Goal: Browse casually: Explore the website without a specific task or goal

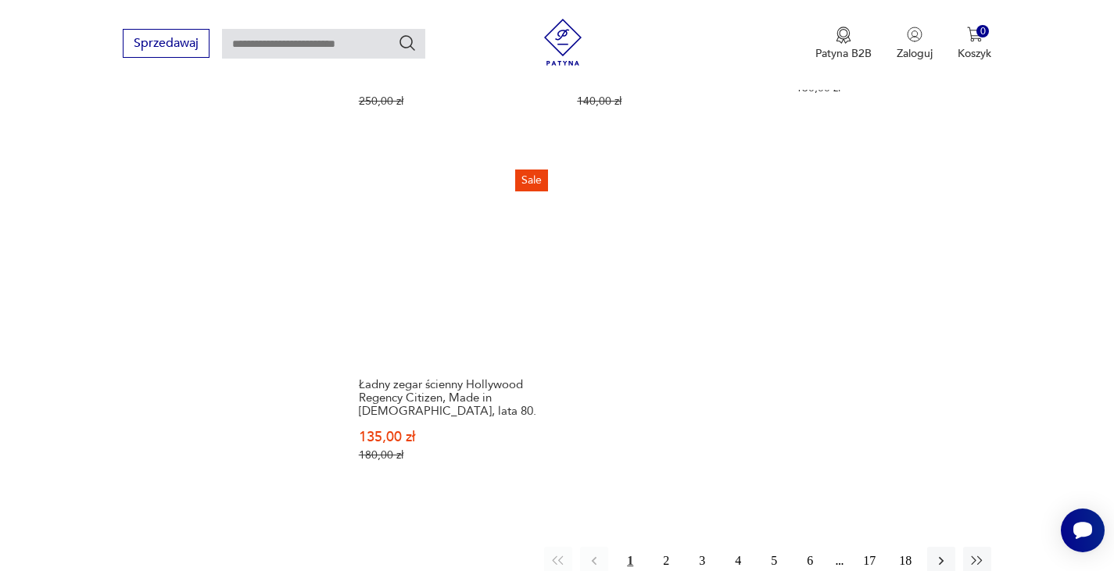
scroll to position [2369, 0]
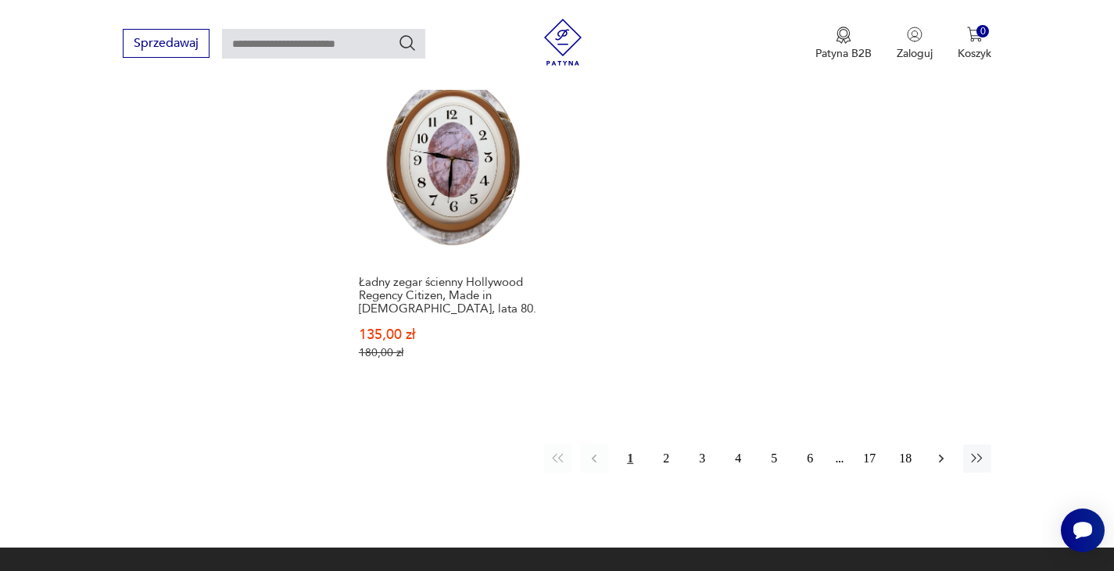
click at [940, 451] on icon "button" at bounding box center [941, 459] width 16 height 16
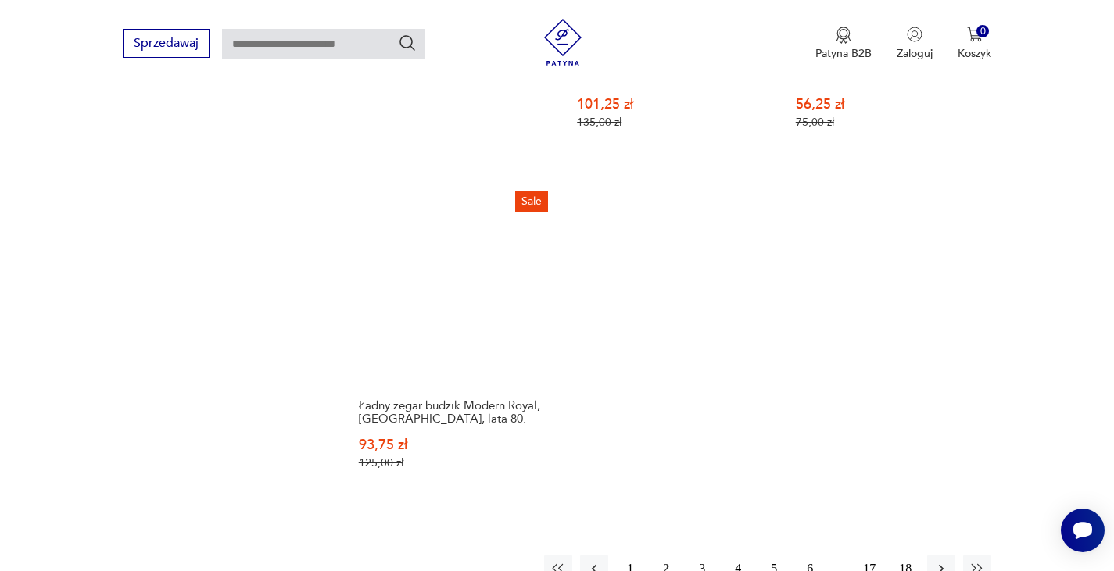
scroll to position [2323, 0]
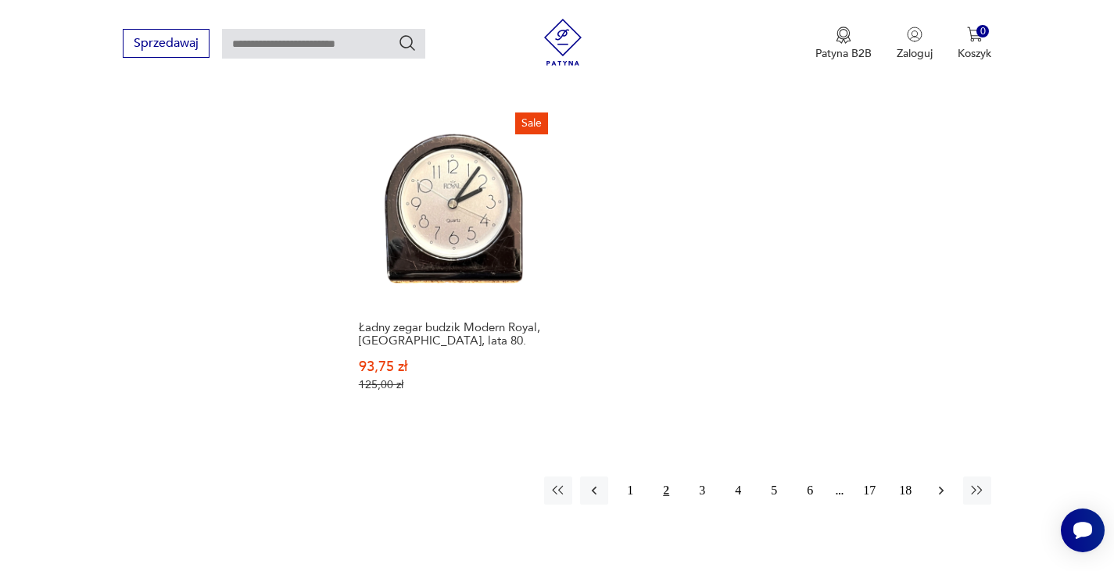
click at [940, 487] on icon "button" at bounding box center [941, 491] width 5 height 9
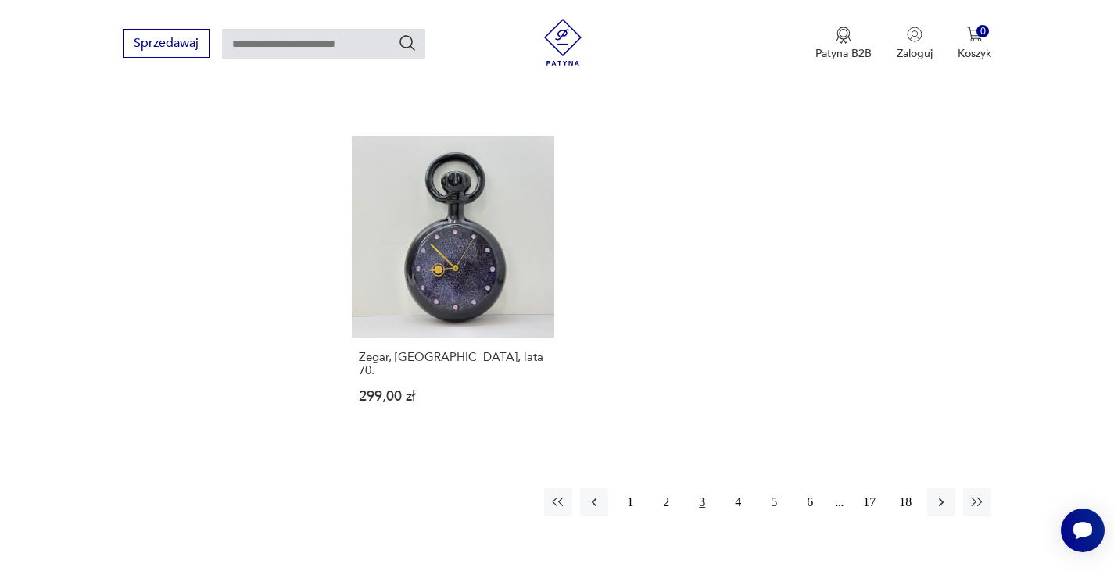
scroll to position [2245, 0]
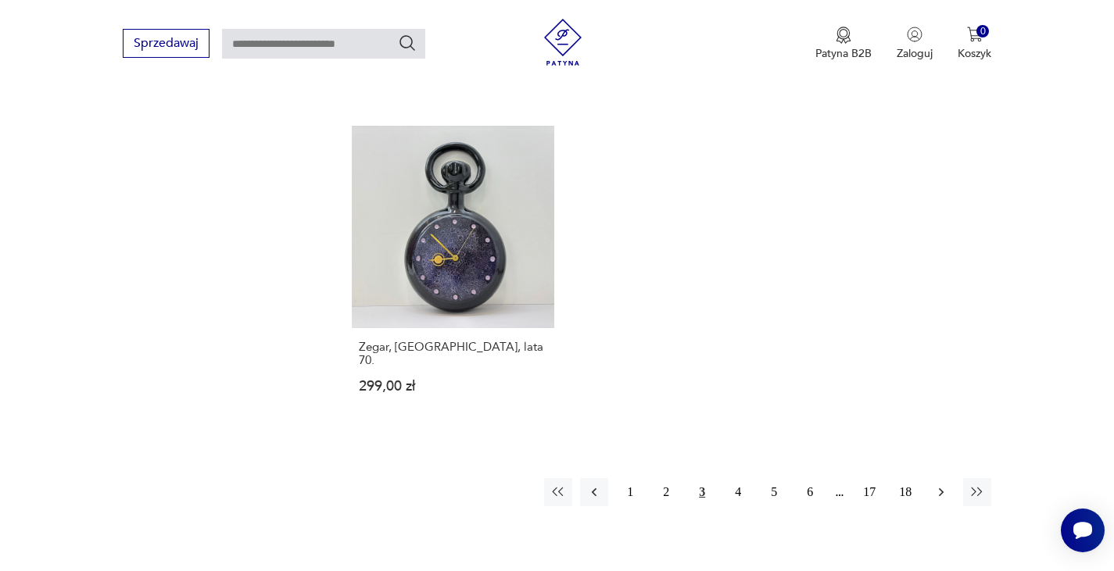
click at [938, 485] on icon "button" at bounding box center [941, 493] width 16 height 16
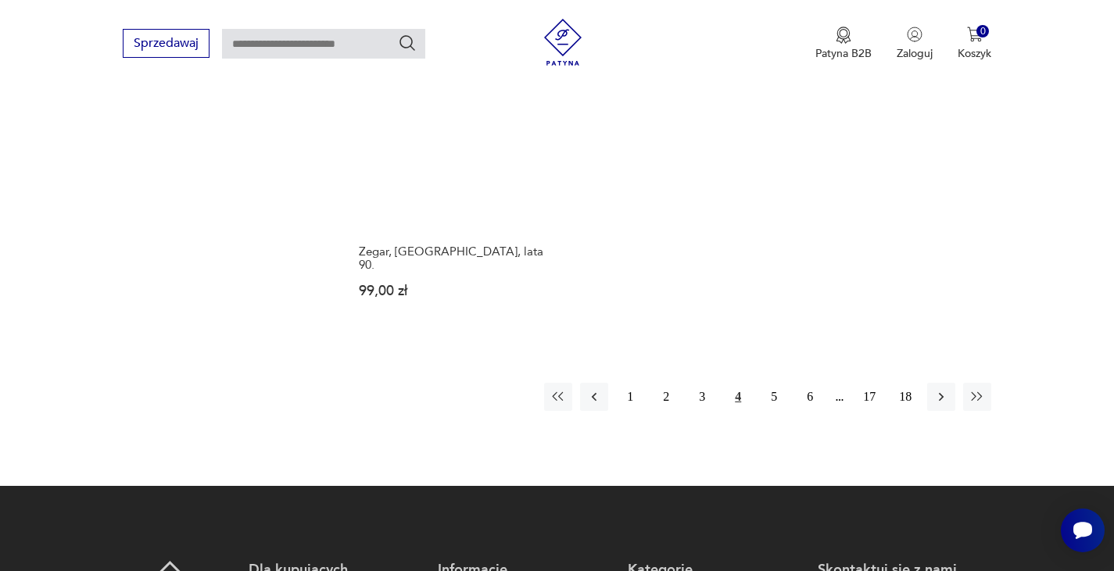
scroll to position [2401, 0]
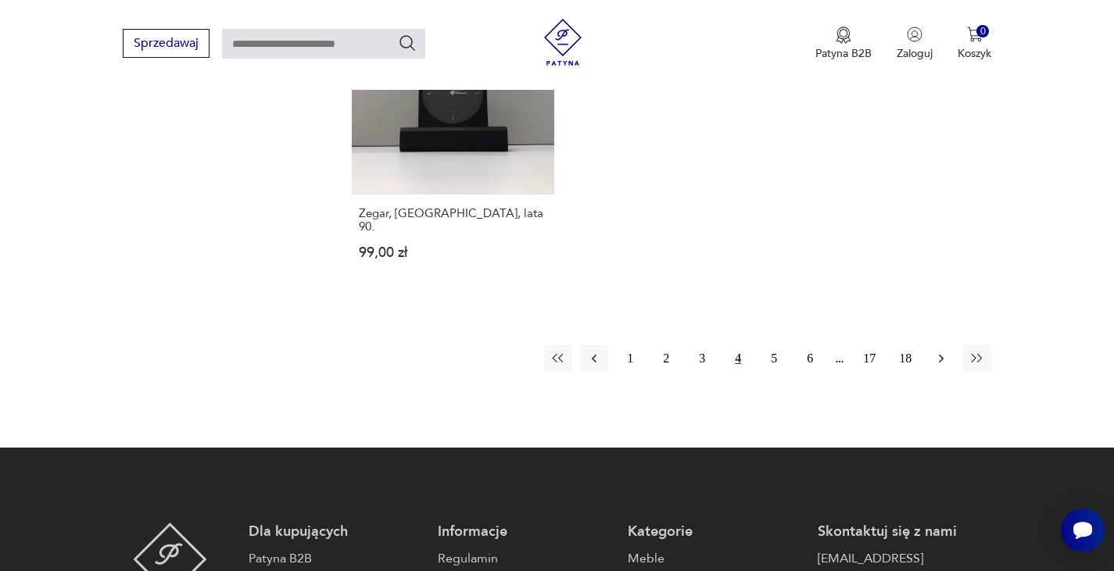
click at [941, 355] on icon "button" at bounding box center [941, 359] width 5 height 9
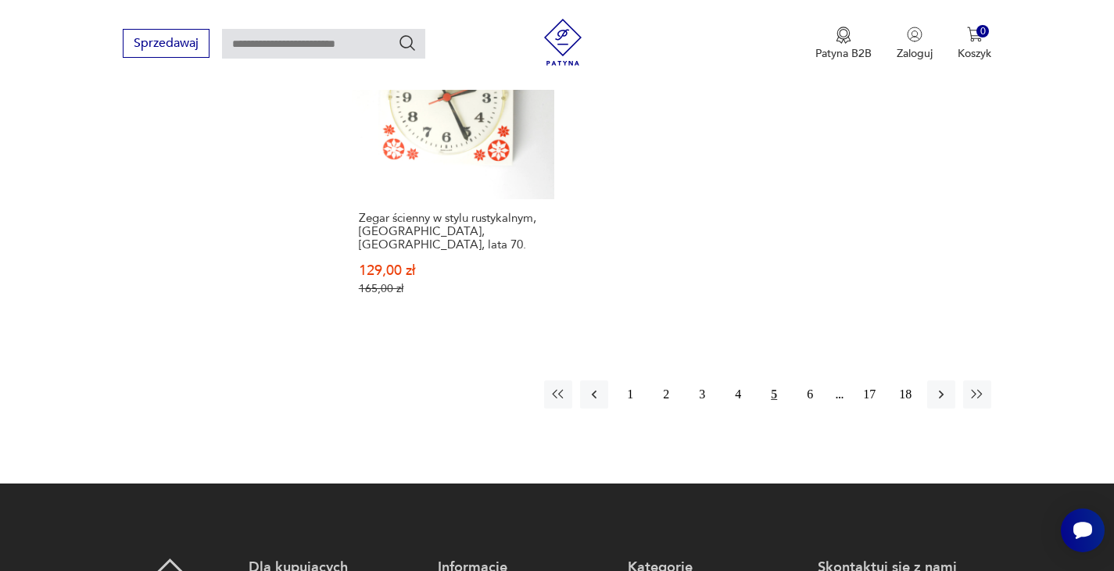
scroll to position [2401, 0]
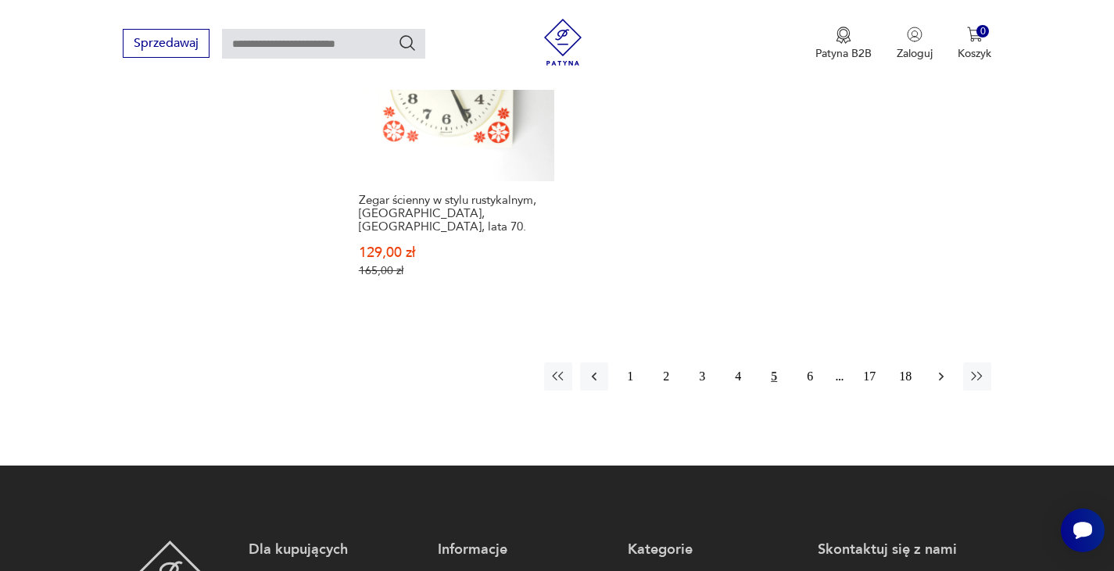
click at [938, 369] on icon "button" at bounding box center [941, 377] width 16 height 16
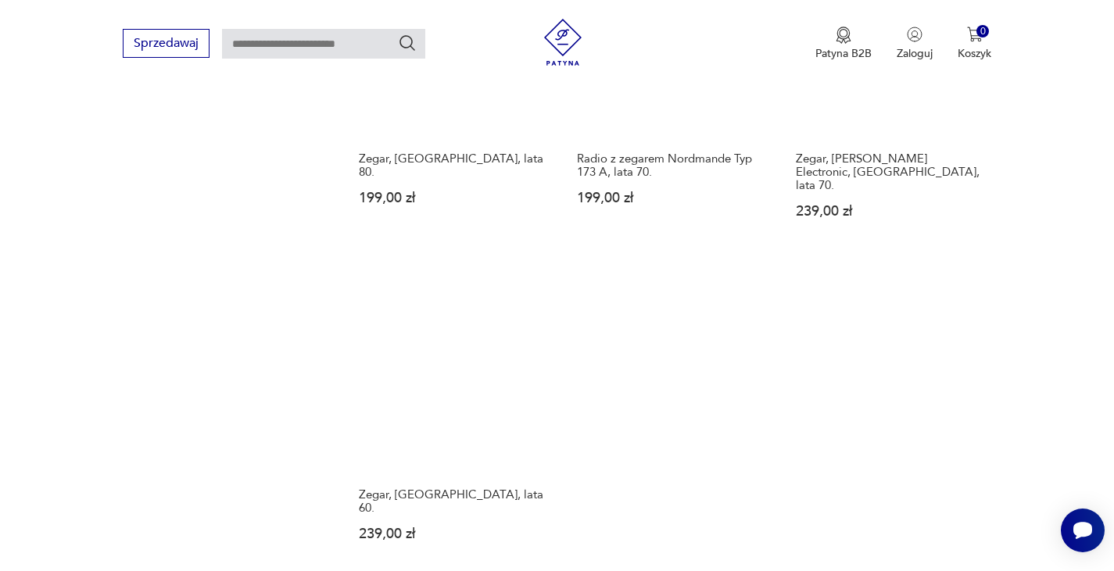
scroll to position [2323, 0]
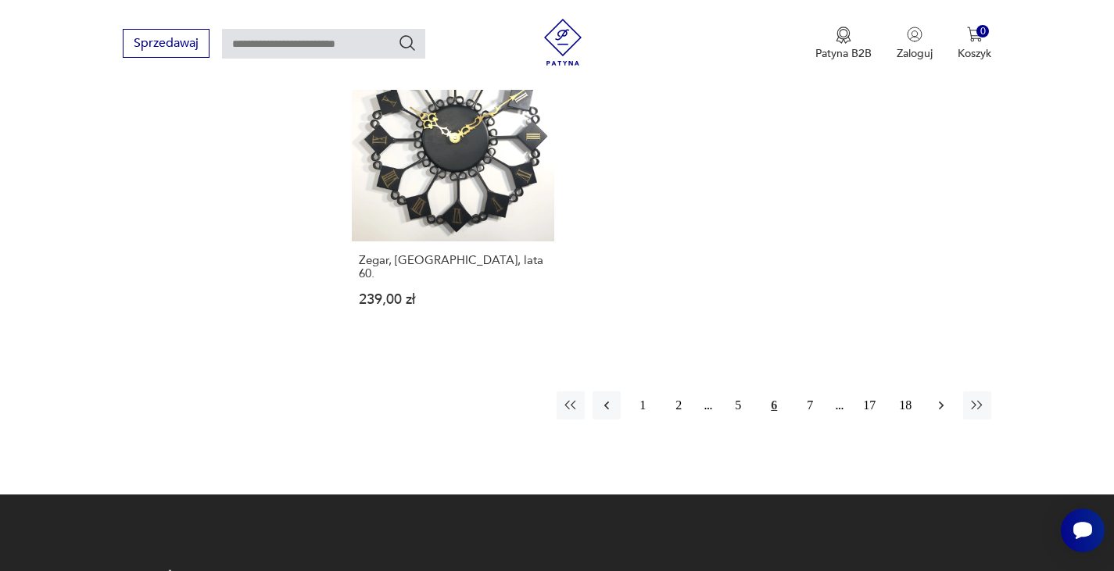
click at [937, 398] on icon "button" at bounding box center [941, 406] width 16 height 16
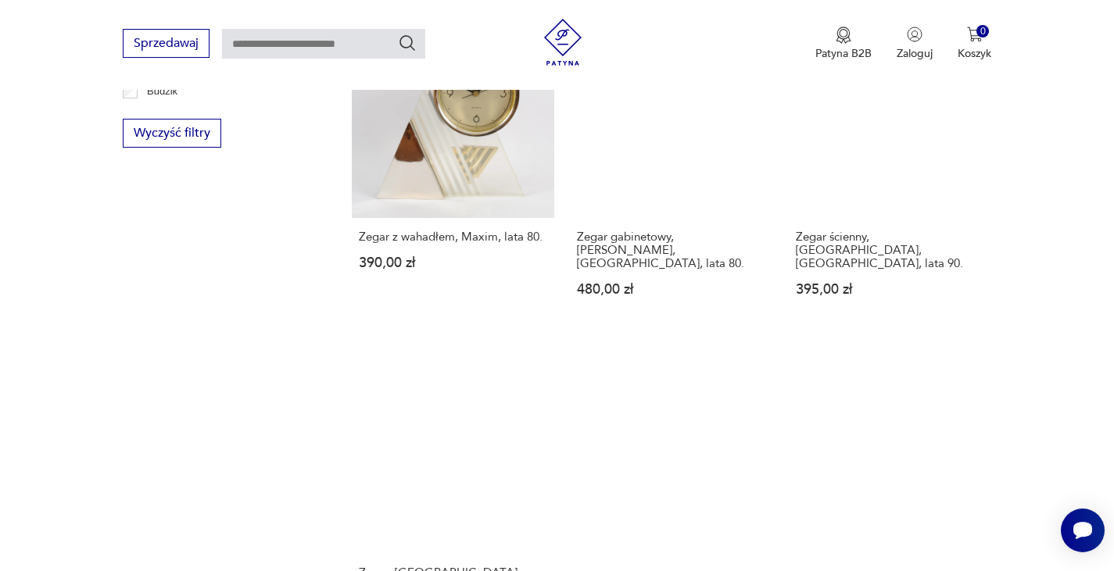
scroll to position [2245, 0]
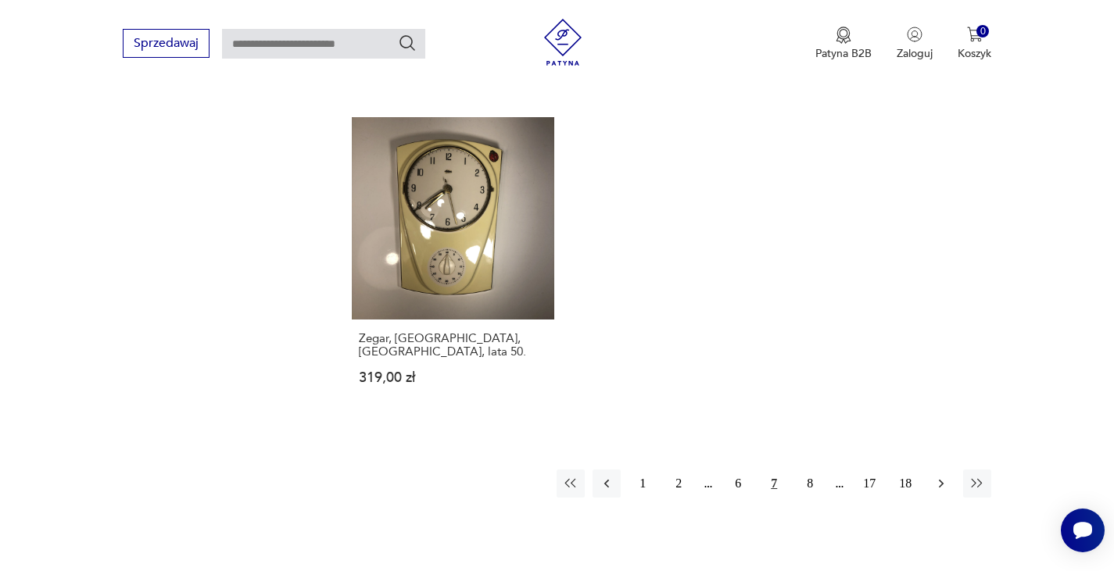
click at [934, 476] on icon "button" at bounding box center [941, 484] width 16 height 16
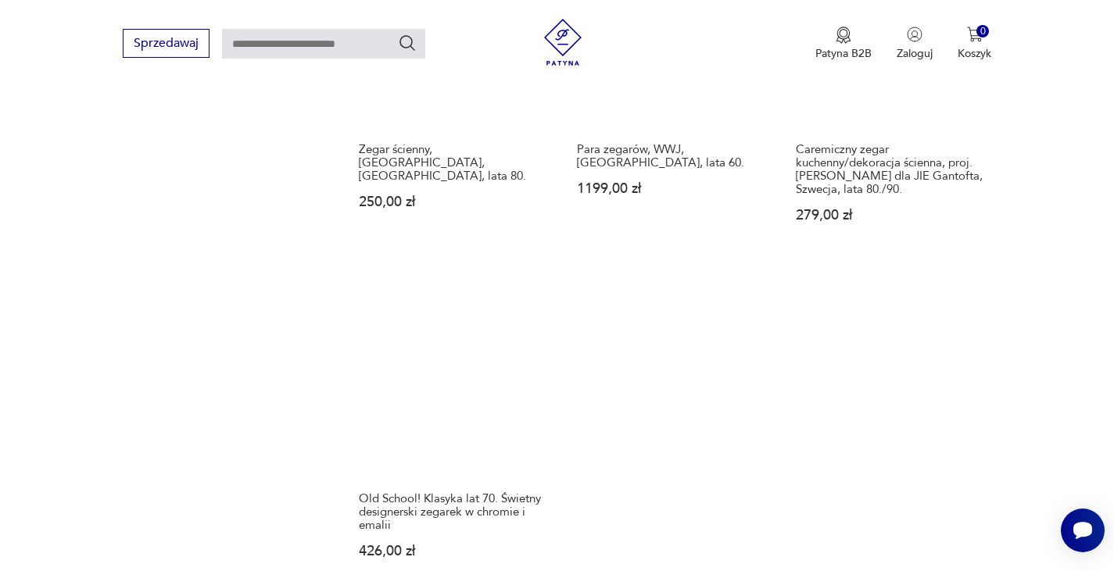
scroll to position [2323, 0]
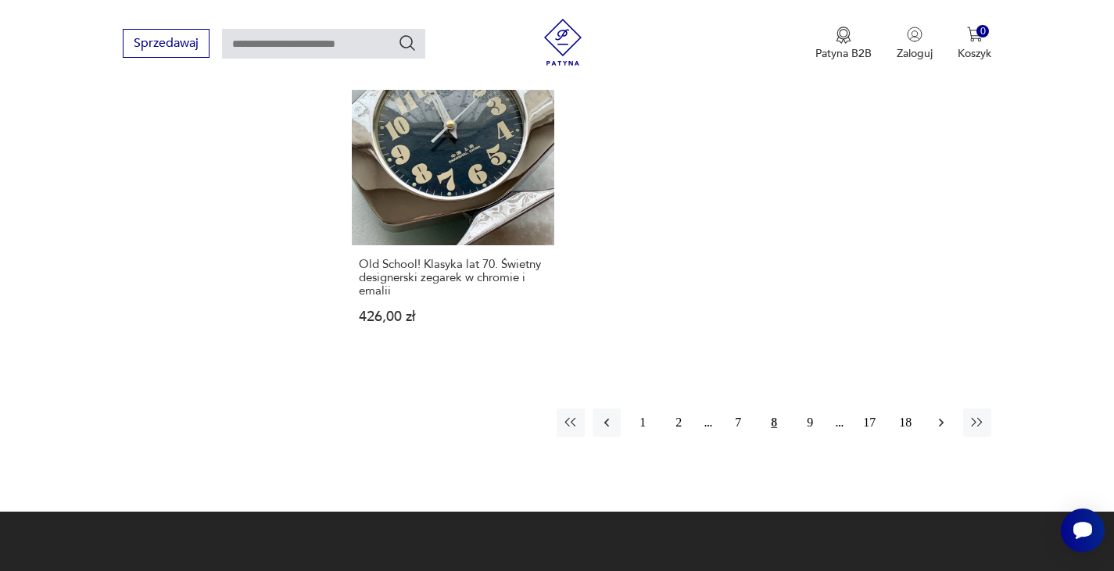
click at [940, 415] on icon "button" at bounding box center [941, 423] width 16 height 16
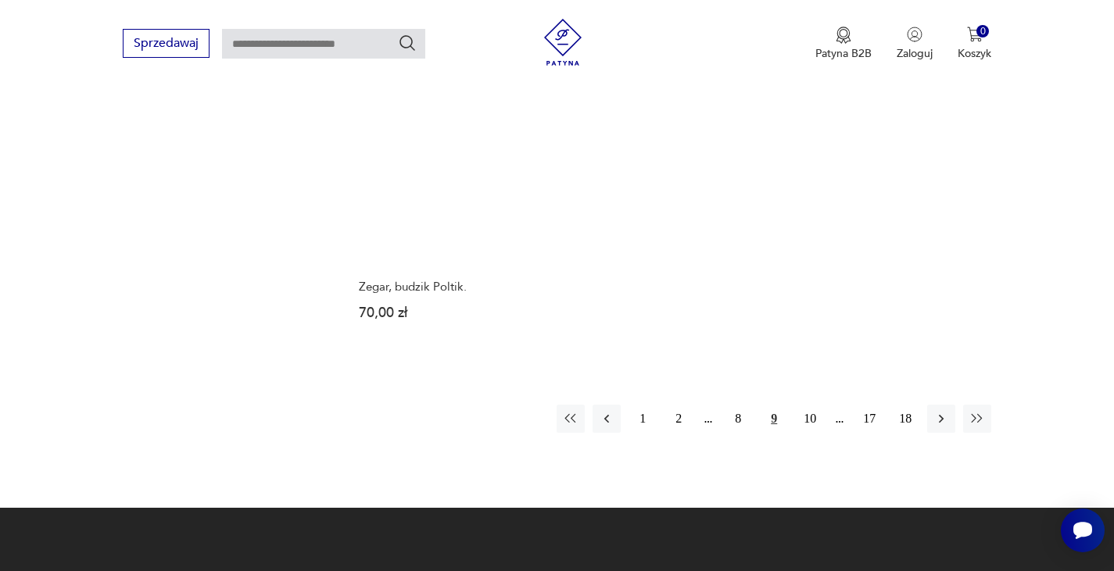
scroll to position [2323, 0]
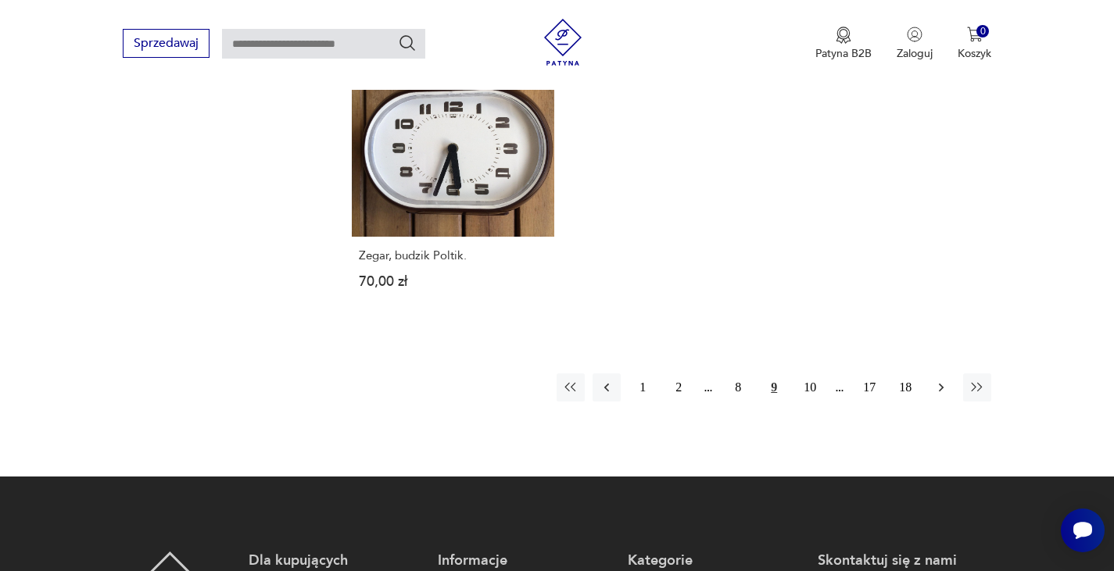
click at [941, 384] on icon "button" at bounding box center [941, 388] width 5 height 9
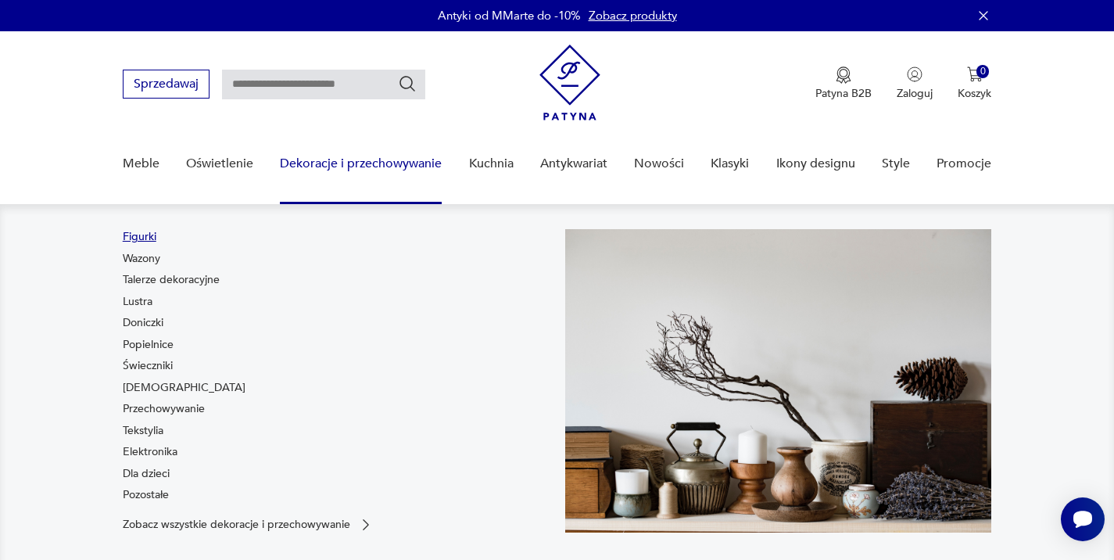
click at [141, 235] on link "Figurki" at bounding box center [140, 237] width 34 height 16
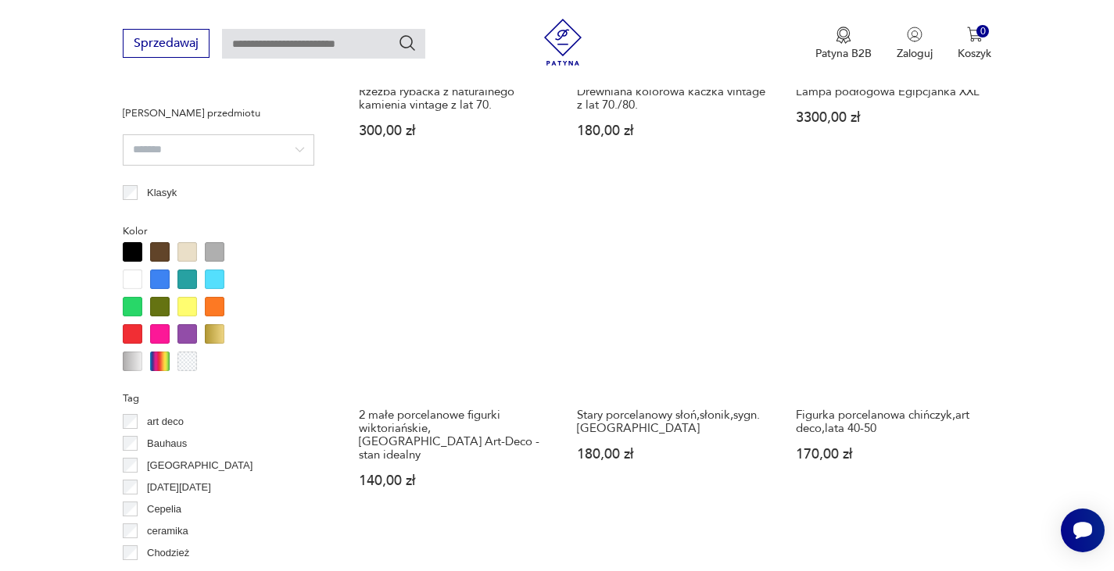
scroll to position [1229, 0]
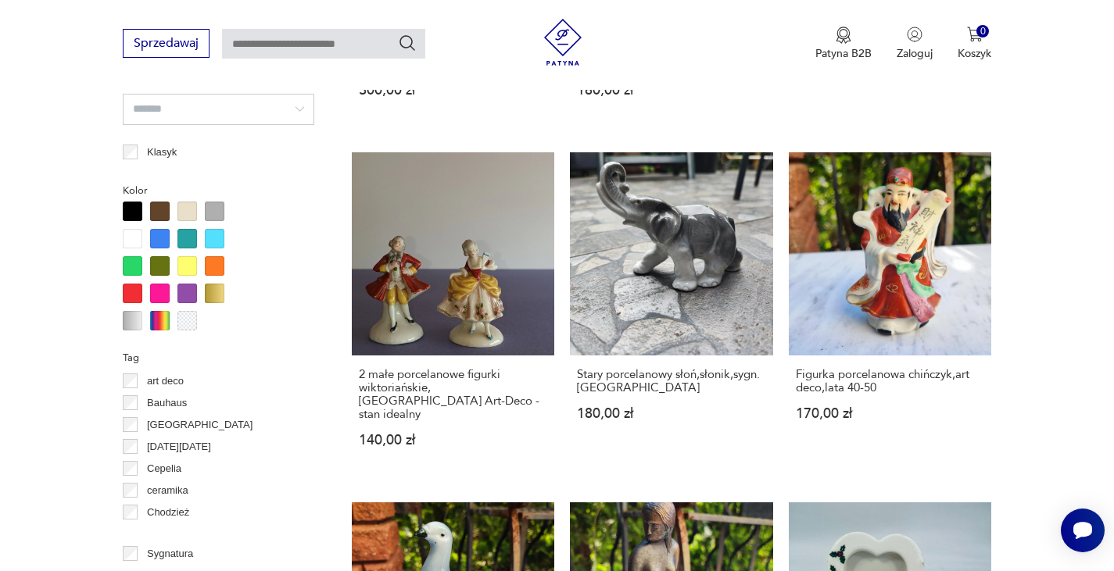
click at [427, 274] on link "2 małe porcelanowe figurki wiktoriańskie, [GEOGRAPHIC_DATA] Art-Deco - stan ide…" at bounding box center [453, 314] width 203 height 325
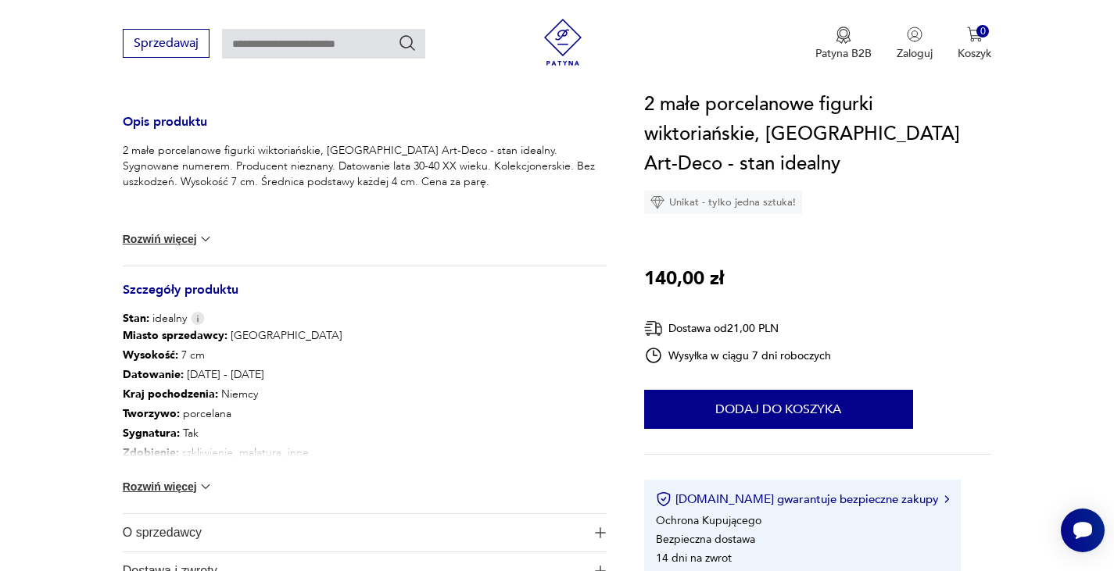
scroll to position [704, 0]
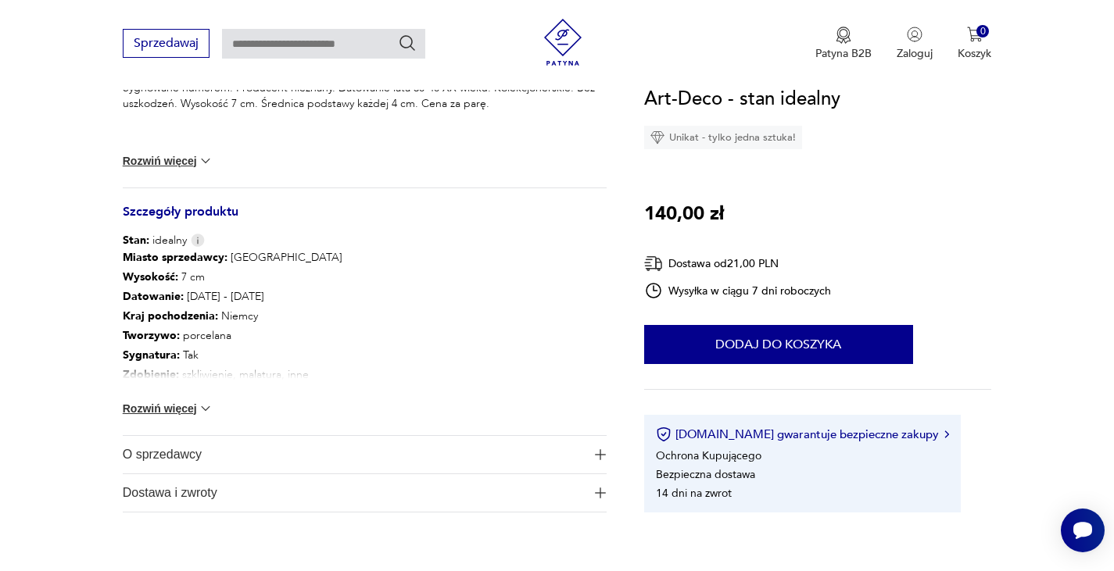
click at [599, 450] on img "button" at bounding box center [600, 454] width 11 height 11
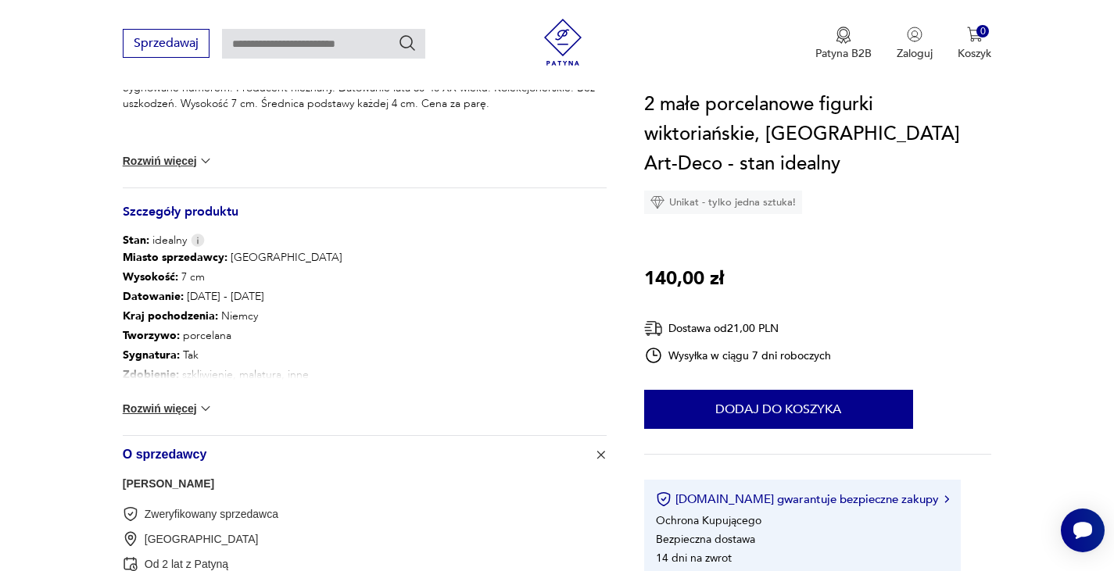
click at [1041, 360] on section "Opis produktu 2 małe porcelanowe figurki wiktoriańskie, [GEOGRAPHIC_DATA] Art-D…" at bounding box center [557, 110] width 1114 height 1113
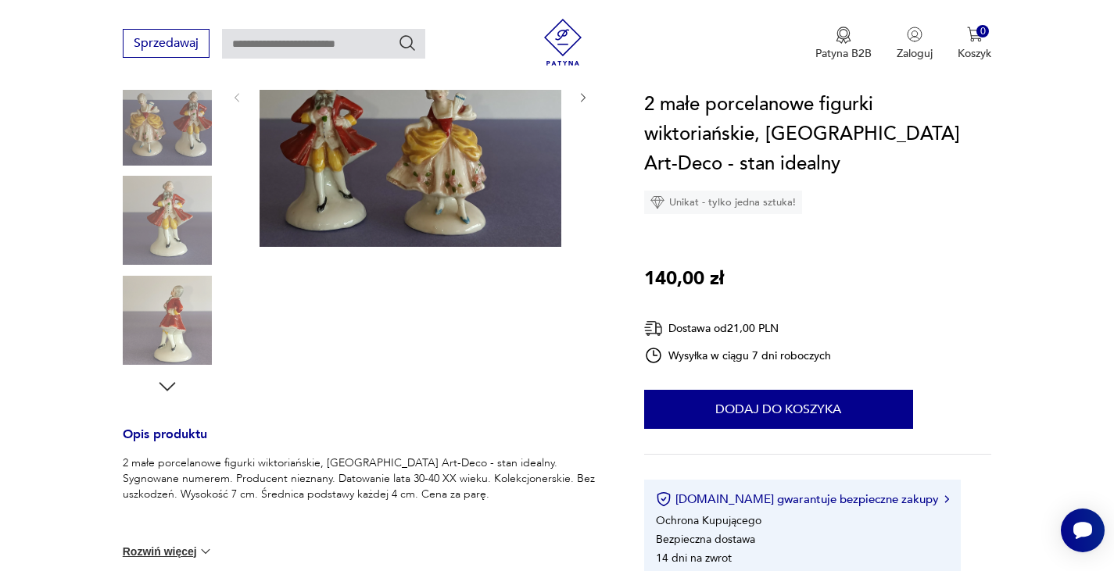
scroll to position [78, 0]
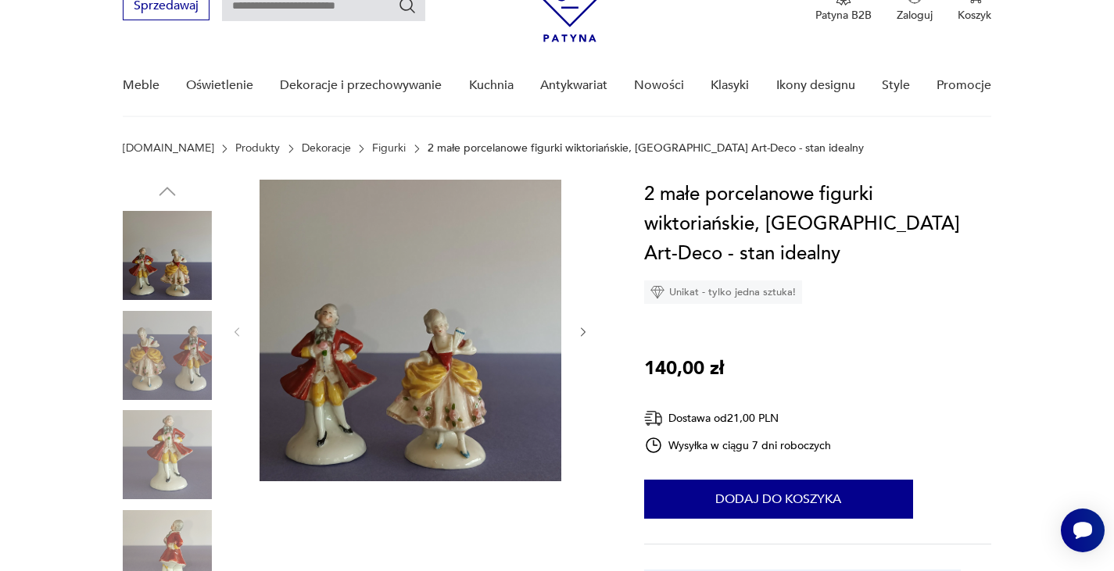
click at [424, 364] on img at bounding box center [411, 331] width 302 height 302
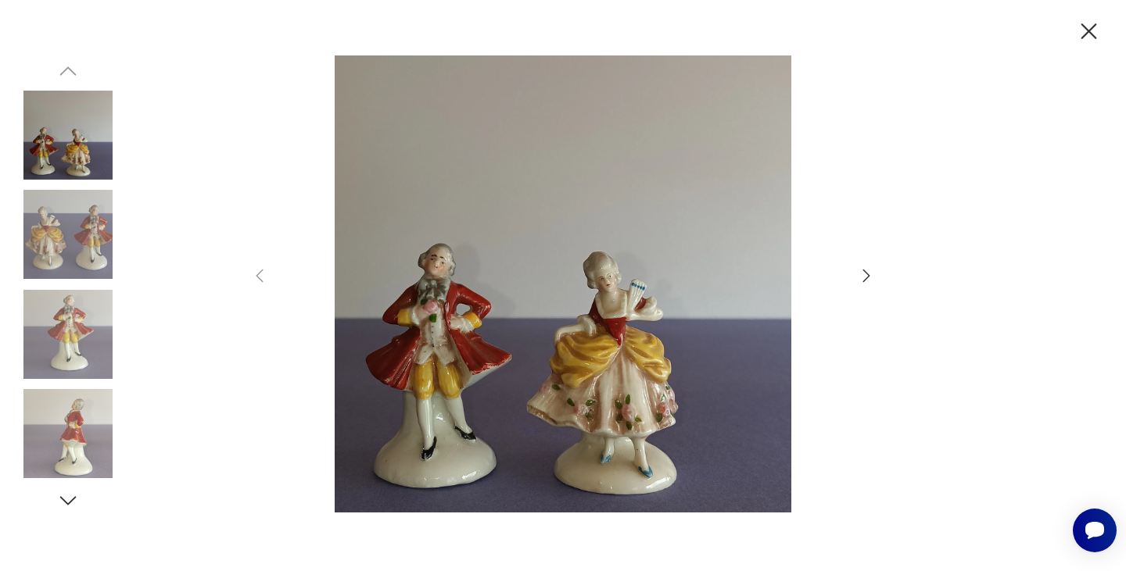
click at [863, 275] on icon "button" at bounding box center [866, 276] width 19 height 19
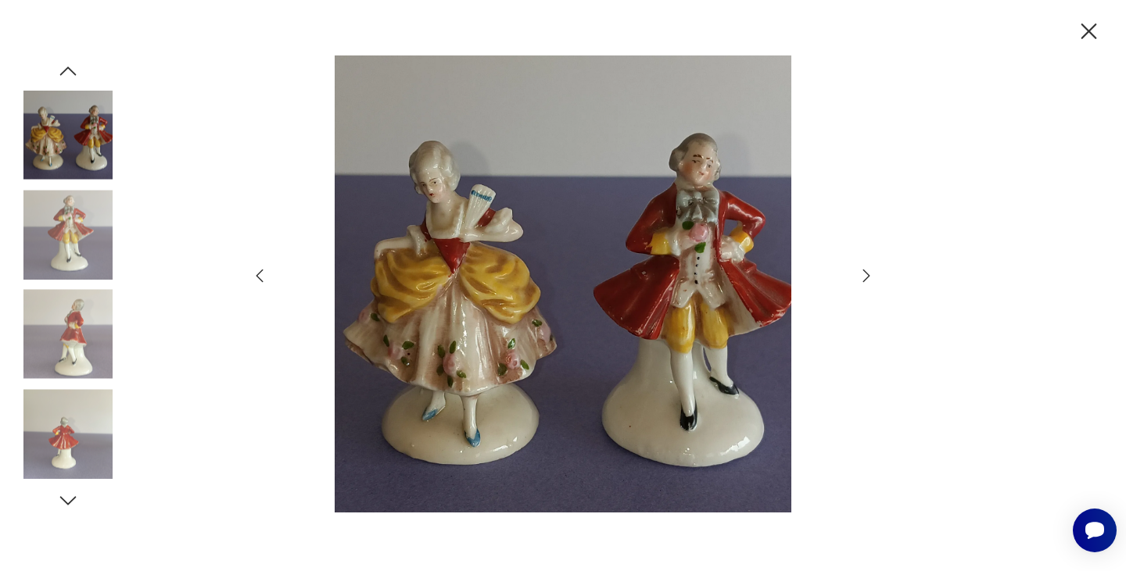
click at [863, 273] on icon "button" at bounding box center [866, 276] width 19 height 19
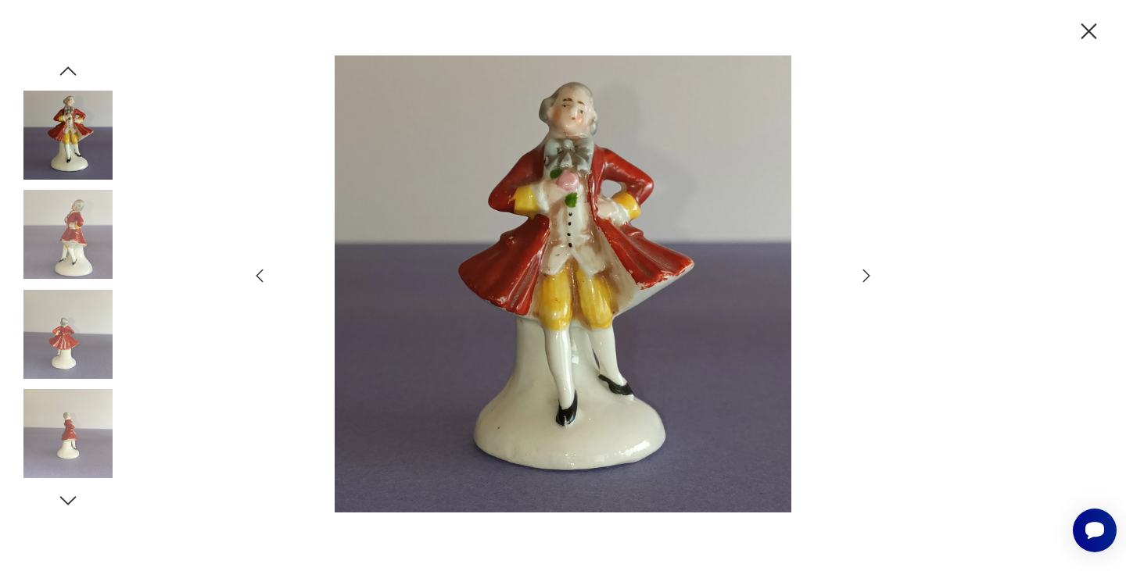
click at [864, 277] on icon "button" at bounding box center [866, 276] width 19 height 19
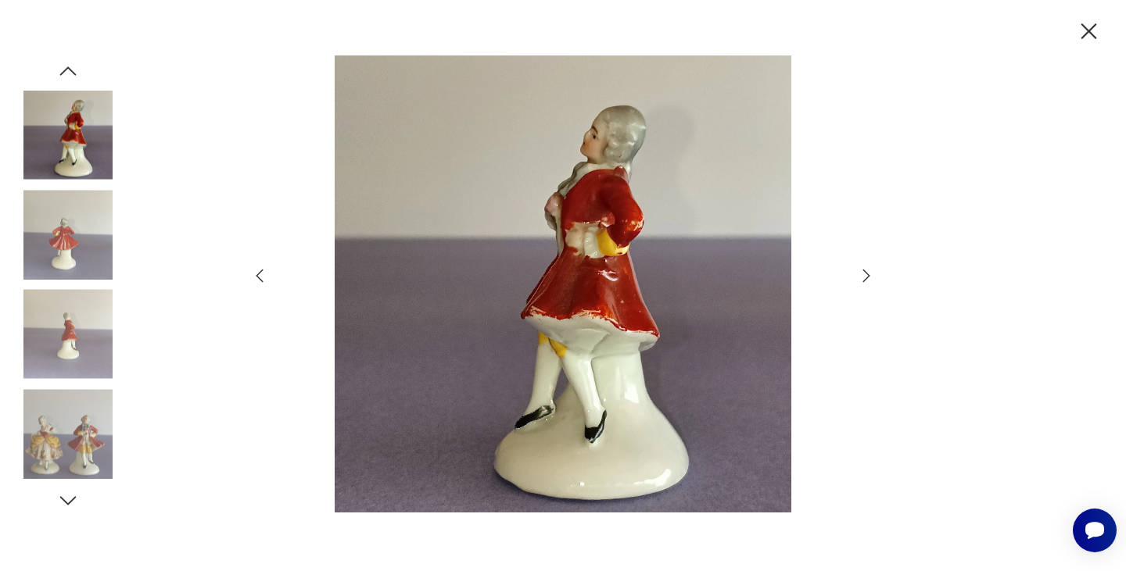
click at [864, 277] on icon "button" at bounding box center [866, 276] width 19 height 19
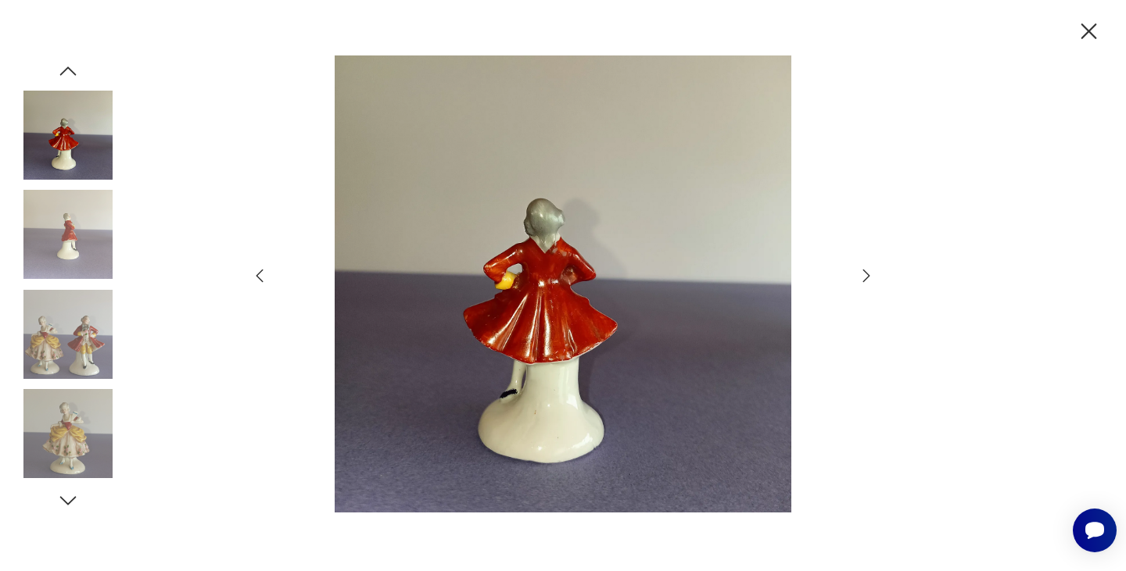
click at [864, 277] on icon "button" at bounding box center [866, 276] width 19 height 19
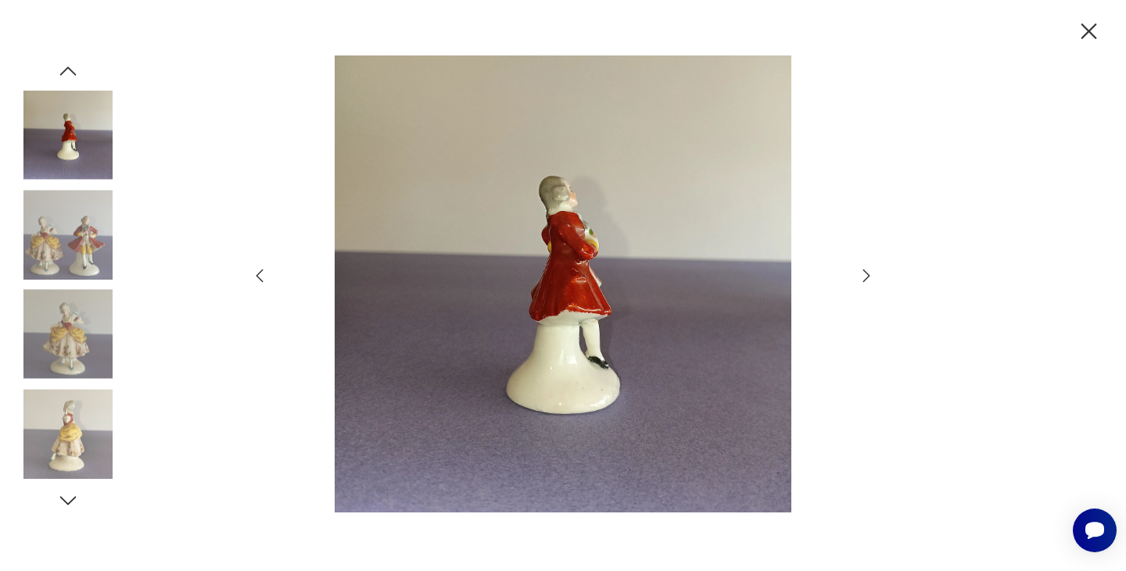
click at [864, 277] on icon "button" at bounding box center [866, 276] width 19 height 19
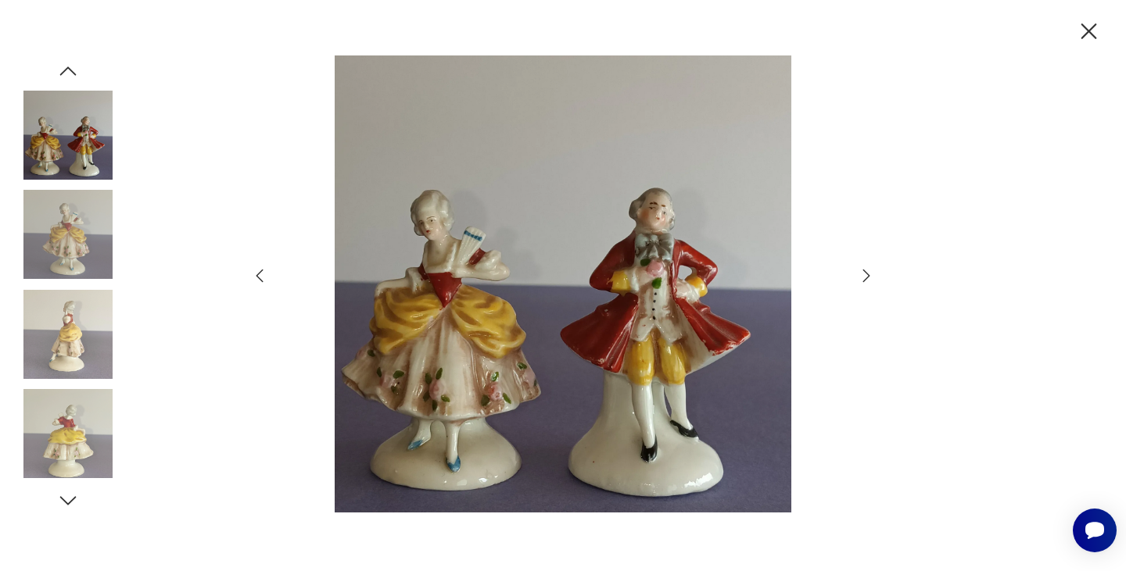
click at [864, 277] on icon "button" at bounding box center [866, 276] width 19 height 19
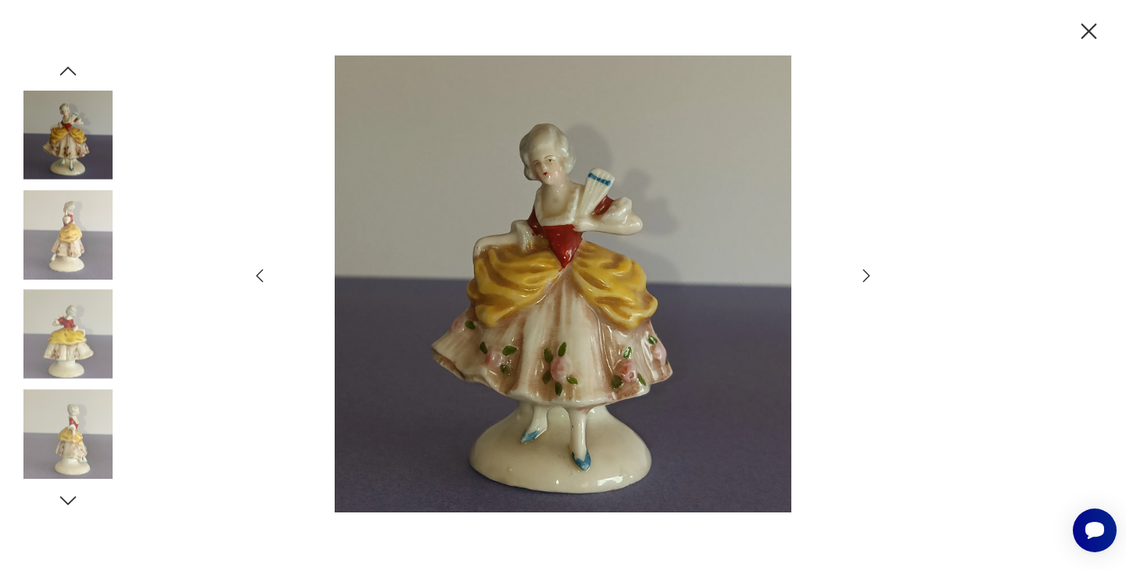
click at [1087, 22] on icon "button" at bounding box center [1088, 31] width 27 height 27
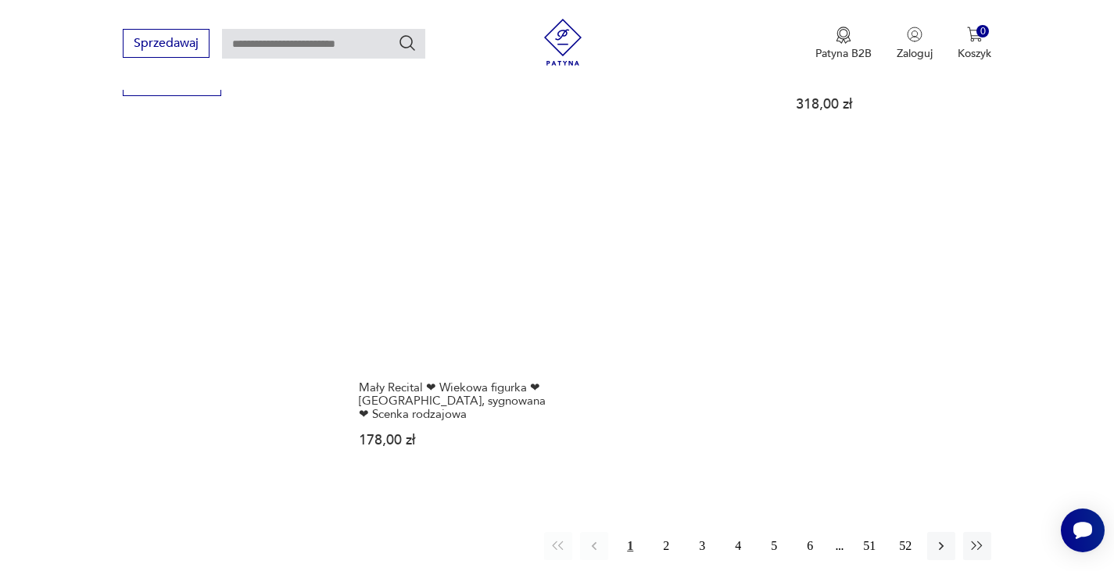
scroll to position [2274, 0]
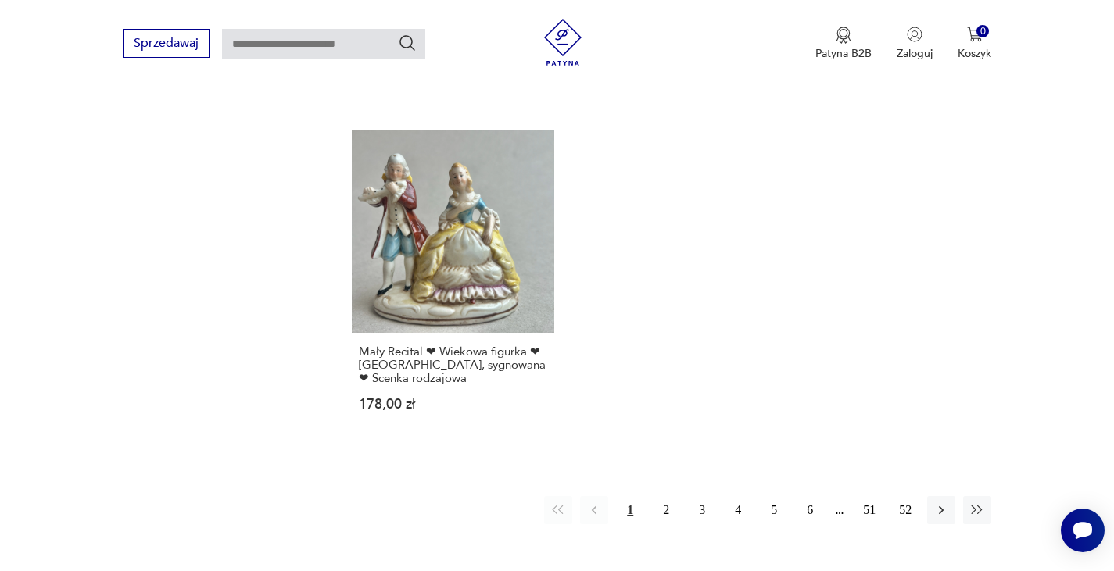
click at [940, 507] on icon "button" at bounding box center [941, 511] width 5 height 9
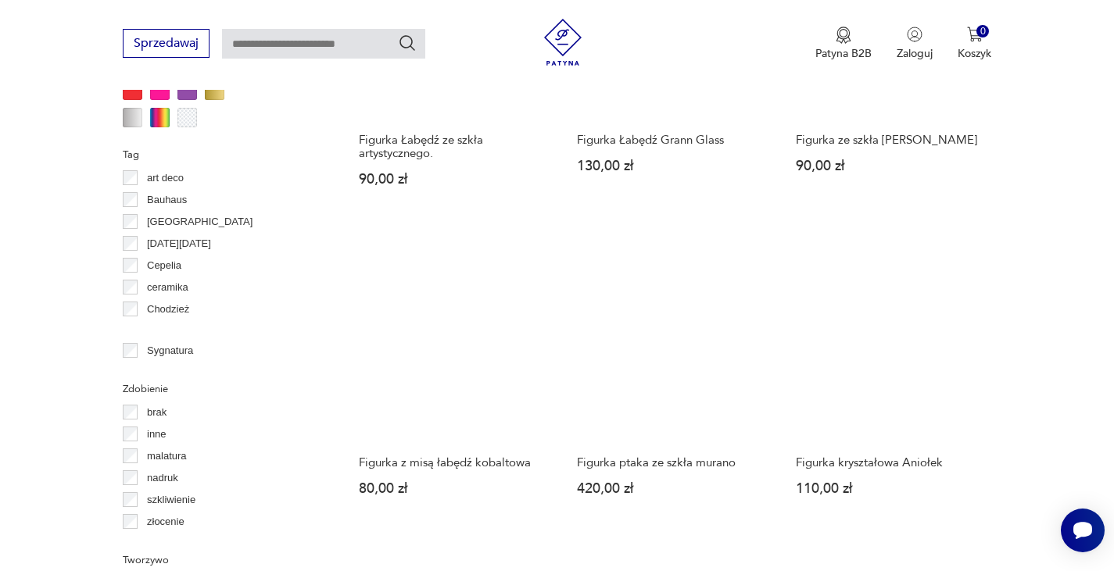
scroll to position [1823, 0]
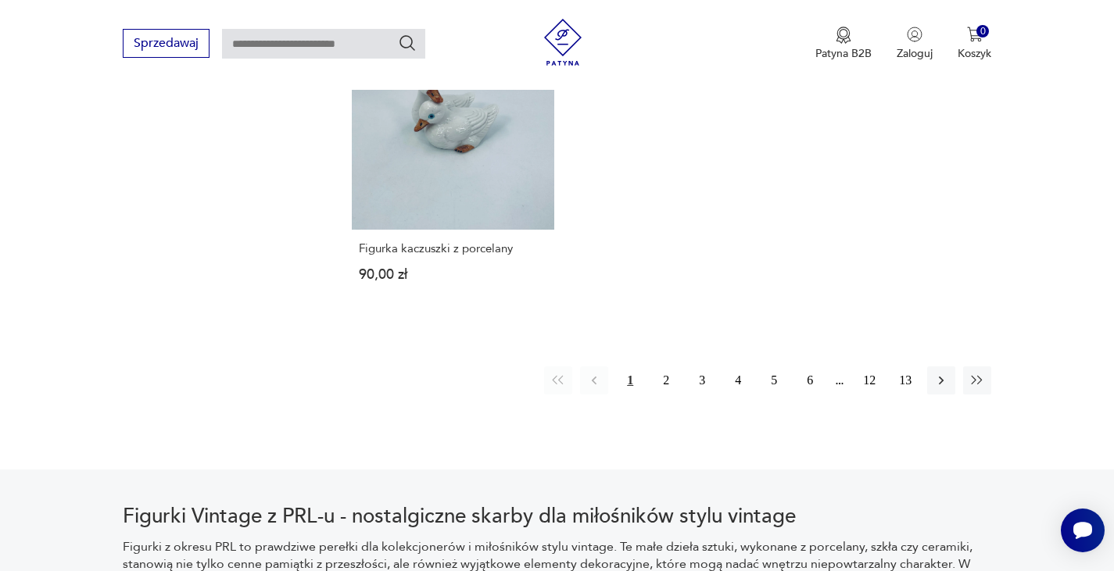
scroll to position [2370, 0]
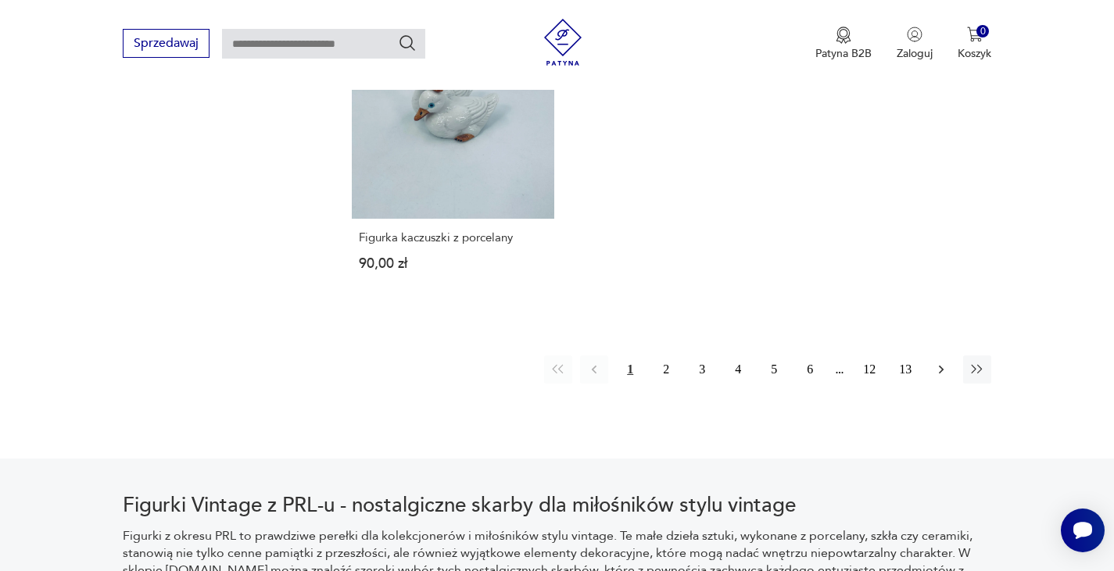
click at [938, 362] on icon "button" at bounding box center [941, 370] width 16 height 16
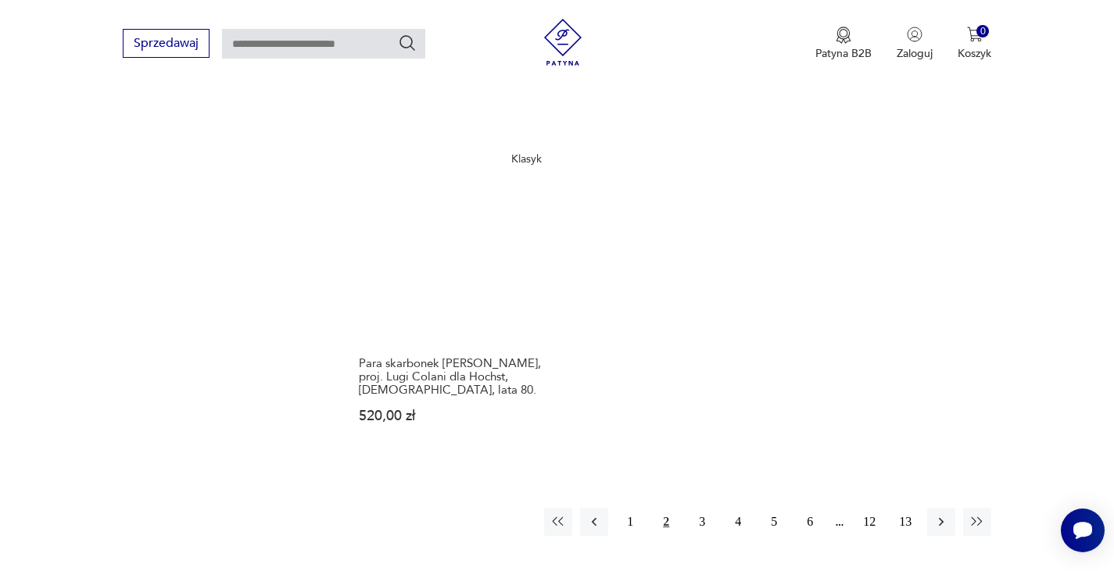
scroll to position [2292, 0]
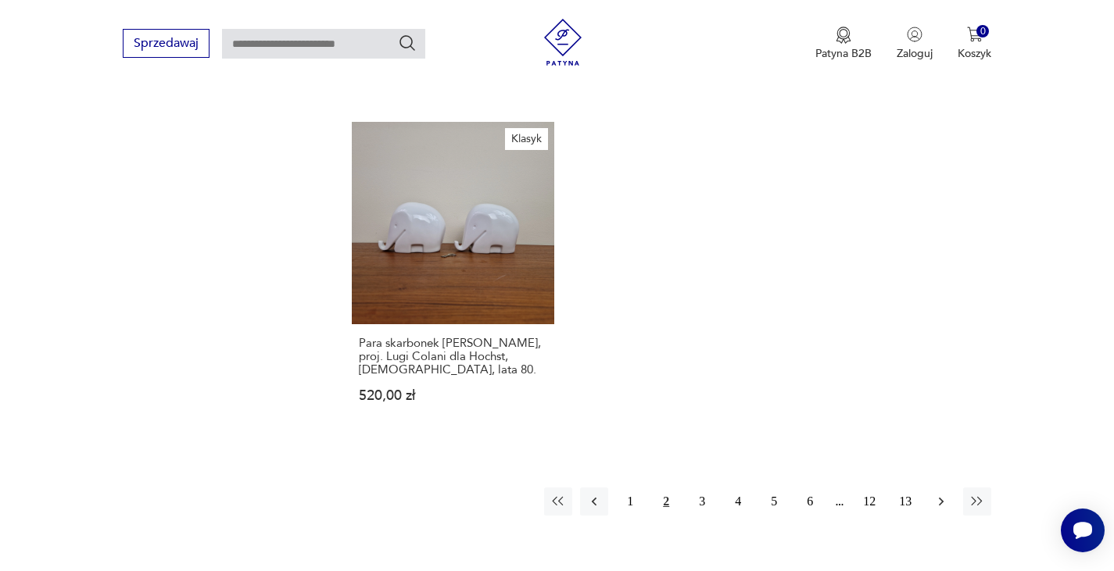
click at [937, 494] on icon "button" at bounding box center [941, 502] width 16 height 16
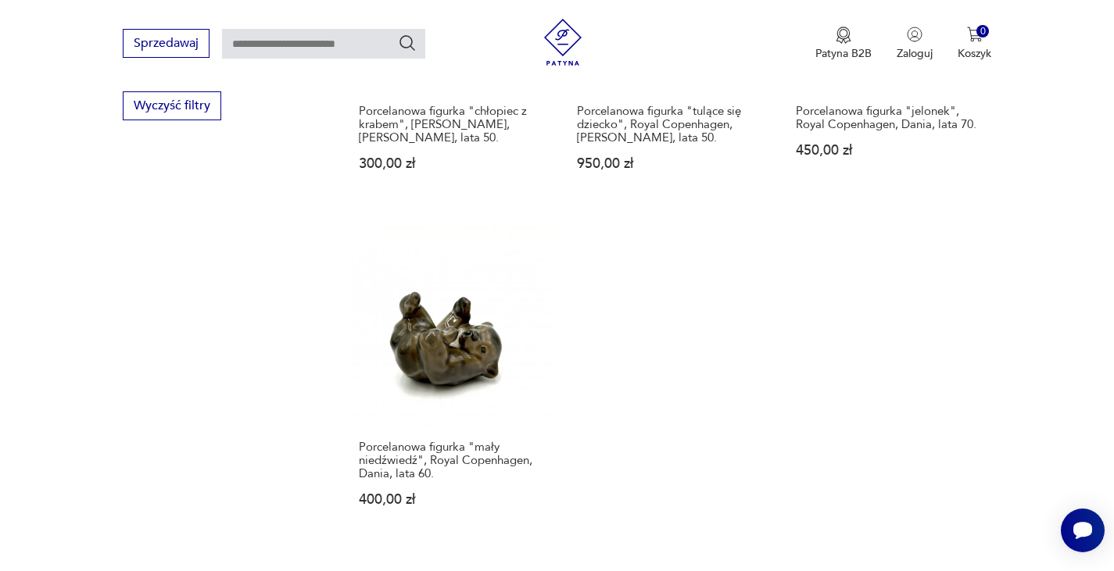
scroll to position [2448, 0]
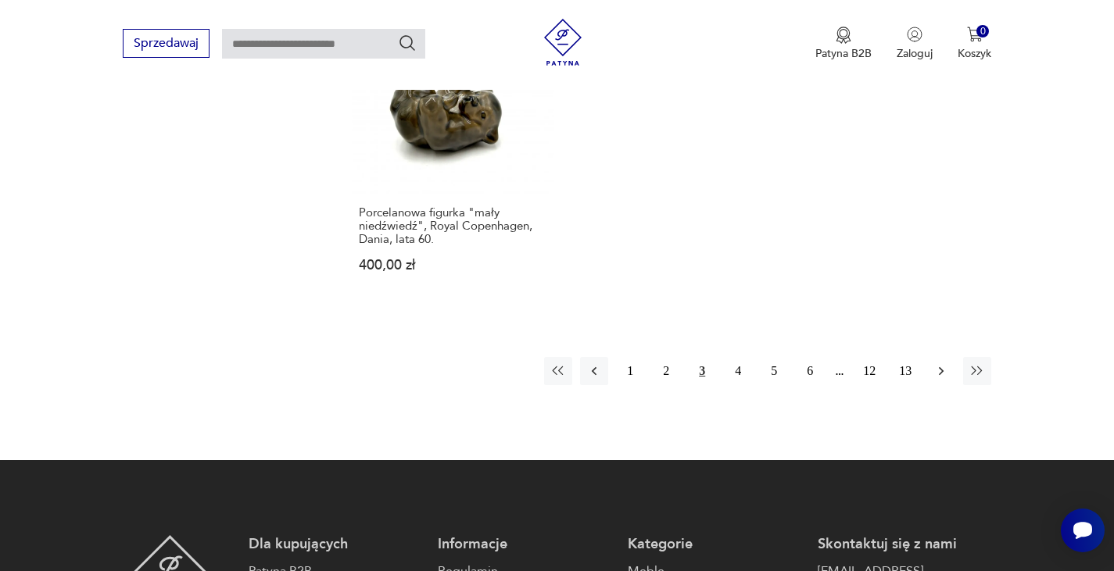
click at [937, 364] on icon "button" at bounding box center [941, 372] width 16 height 16
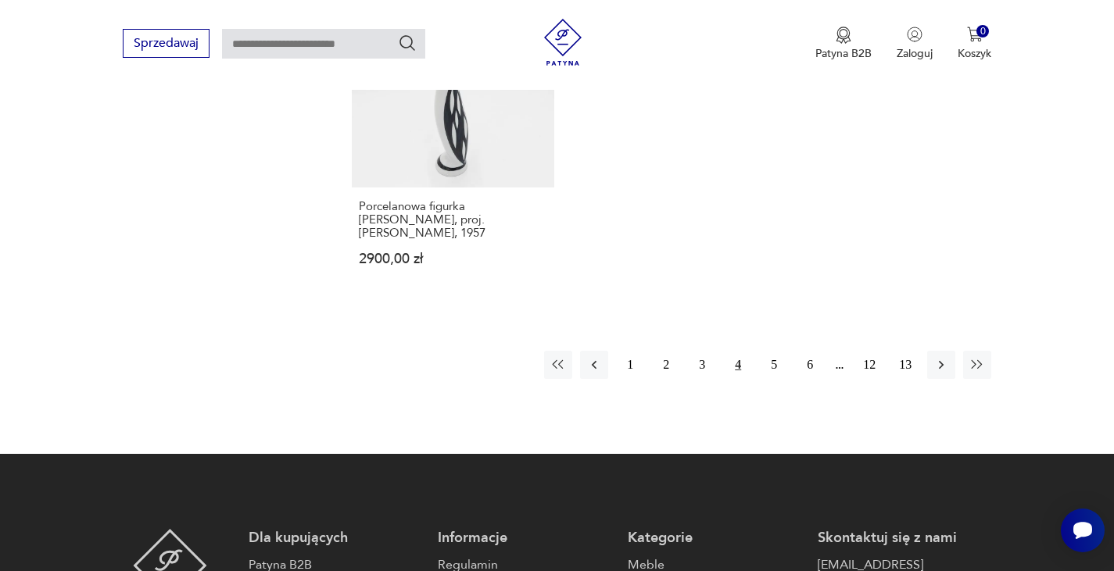
scroll to position [2370, 0]
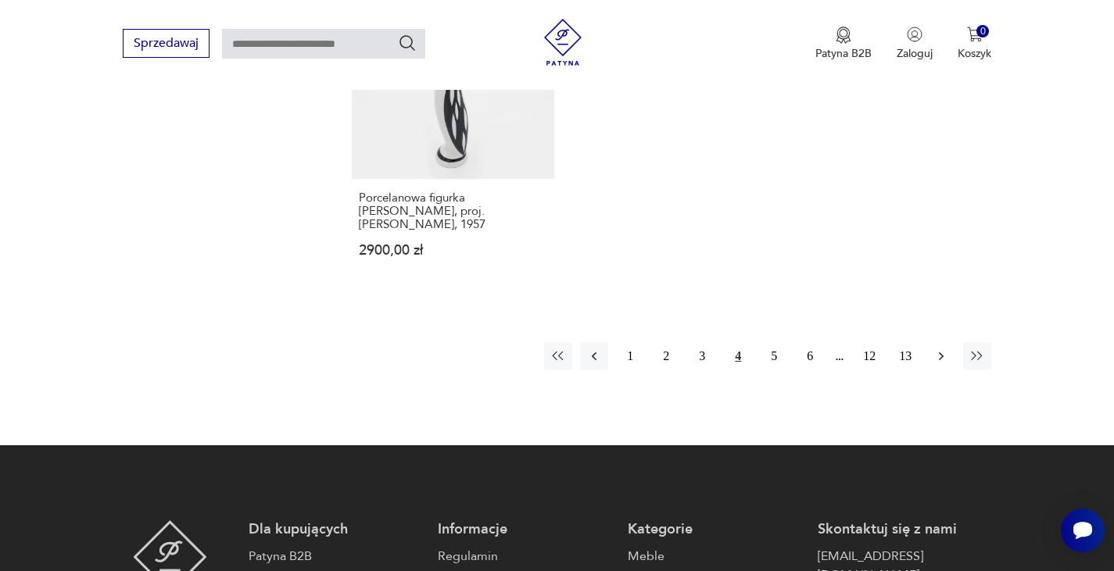
click at [940, 353] on icon "button" at bounding box center [941, 357] width 5 height 9
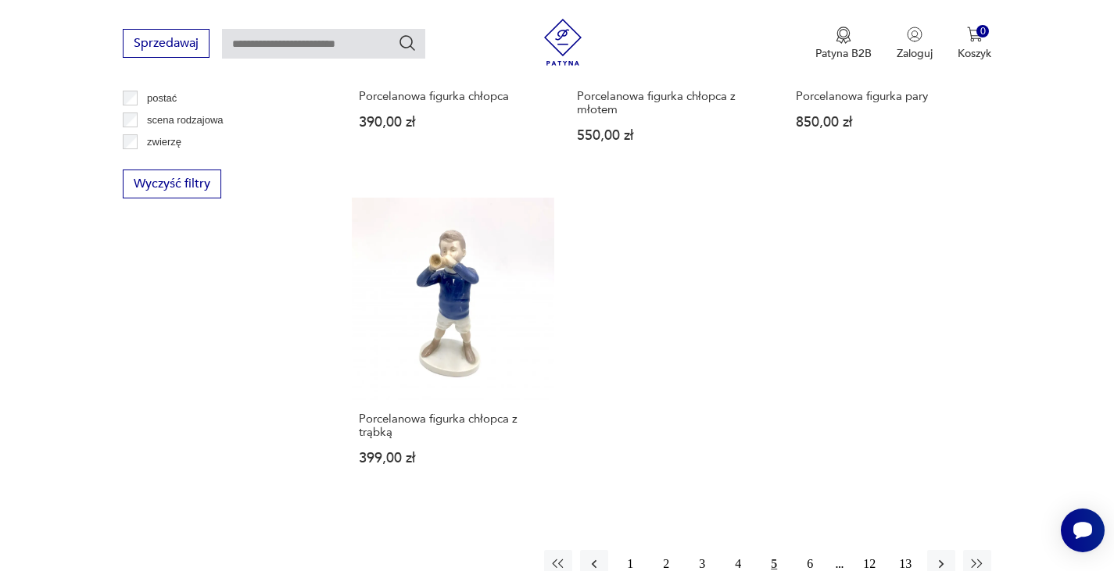
scroll to position [2370, 0]
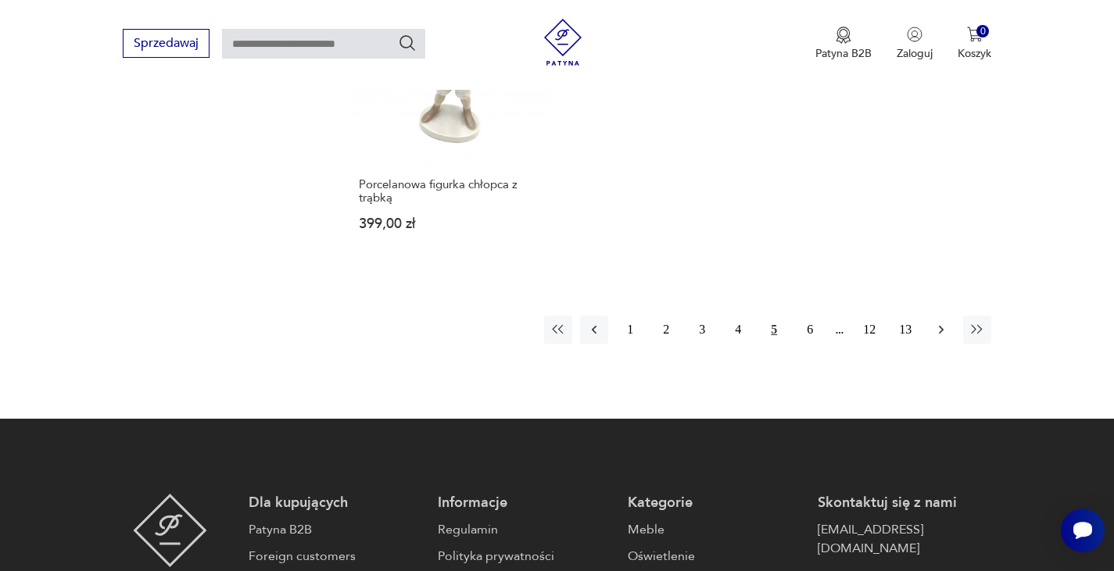
click at [937, 322] on icon "button" at bounding box center [941, 330] width 16 height 16
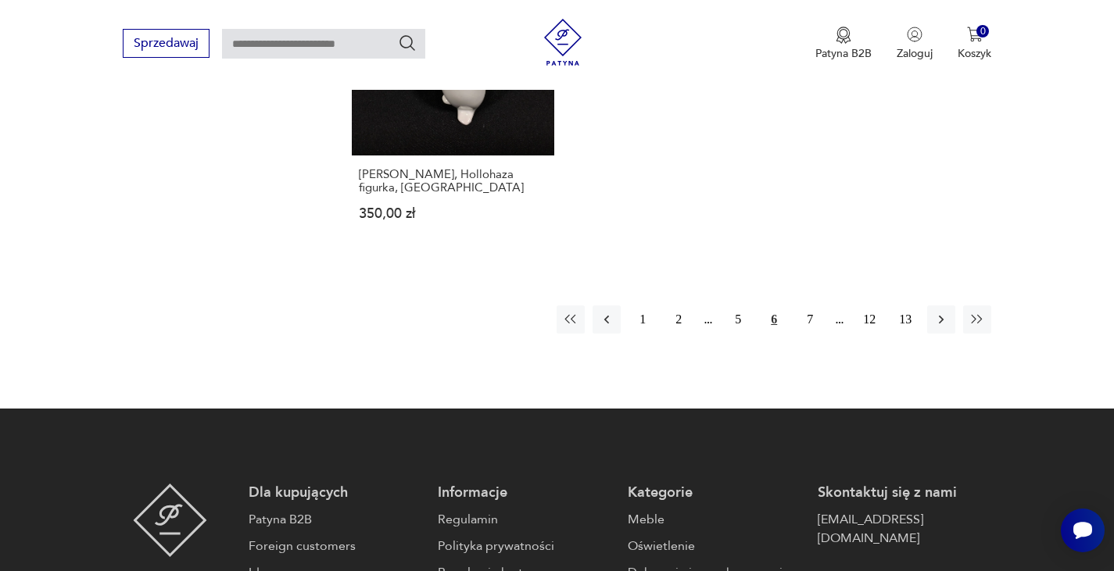
scroll to position [2448, 0]
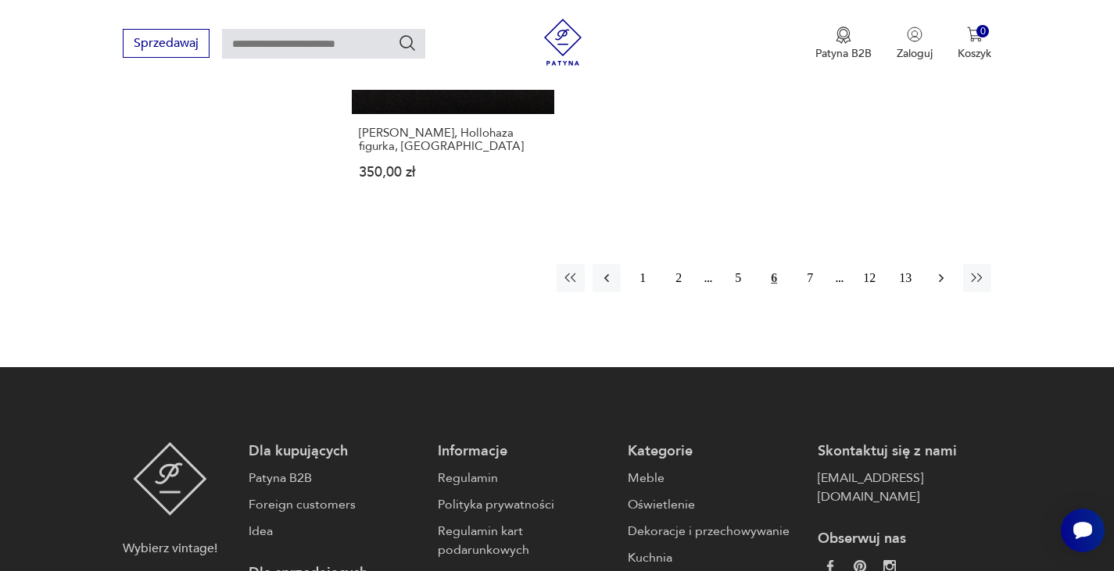
click at [939, 270] on icon "button" at bounding box center [941, 278] width 16 height 16
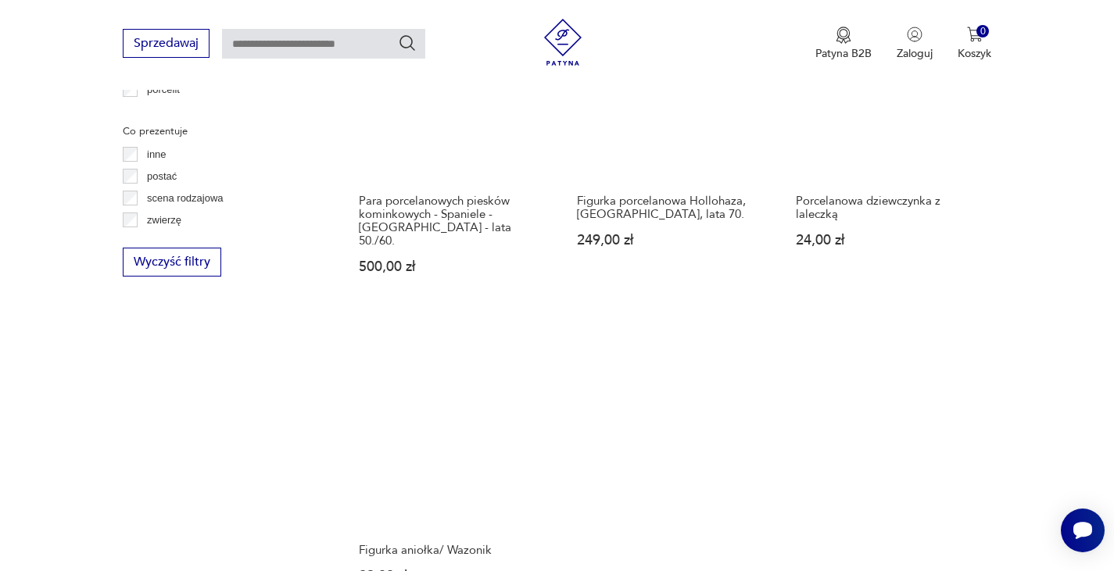
scroll to position [2370, 0]
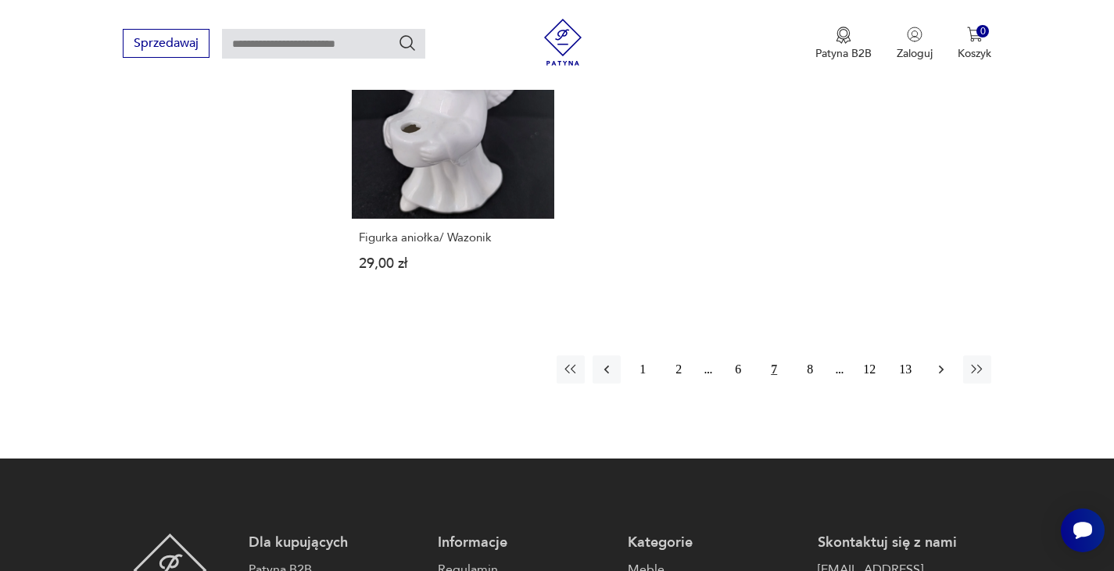
click at [936, 362] on icon "button" at bounding box center [941, 370] width 16 height 16
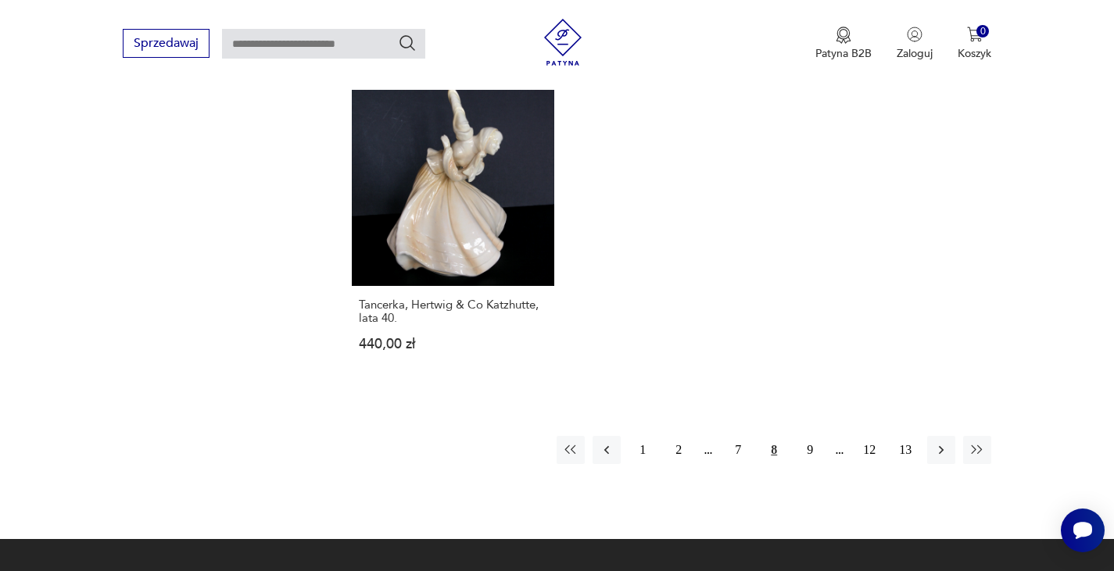
scroll to position [2379, 0]
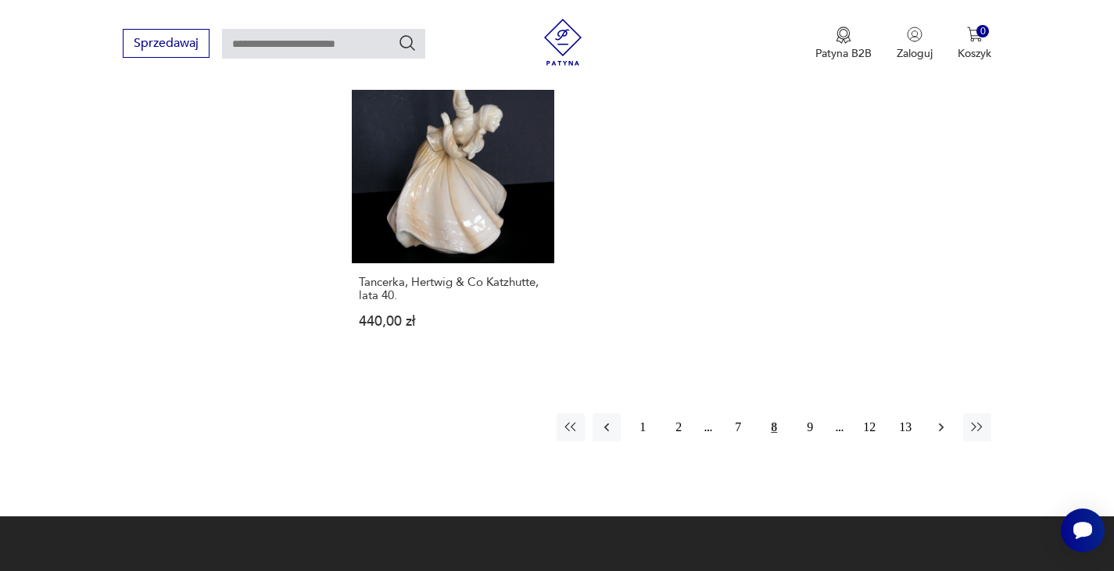
click at [940, 420] on icon "button" at bounding box center [941, 428] width 16 height 16
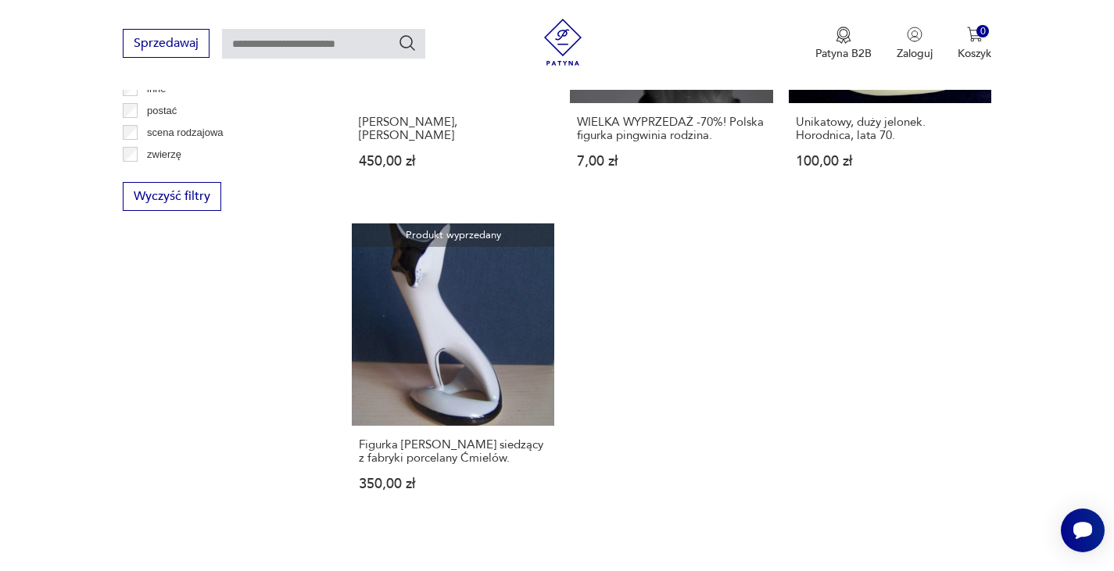
scroll to position [2214, 0]
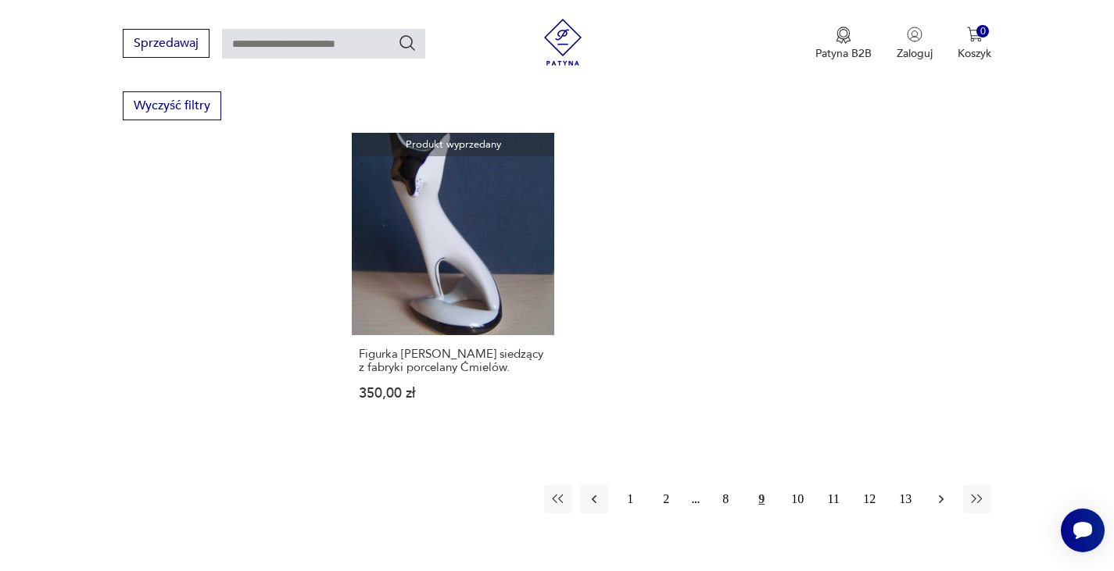
click at [945, 492] on icon "button" at bounding box center [941, 500] width 16 height 16
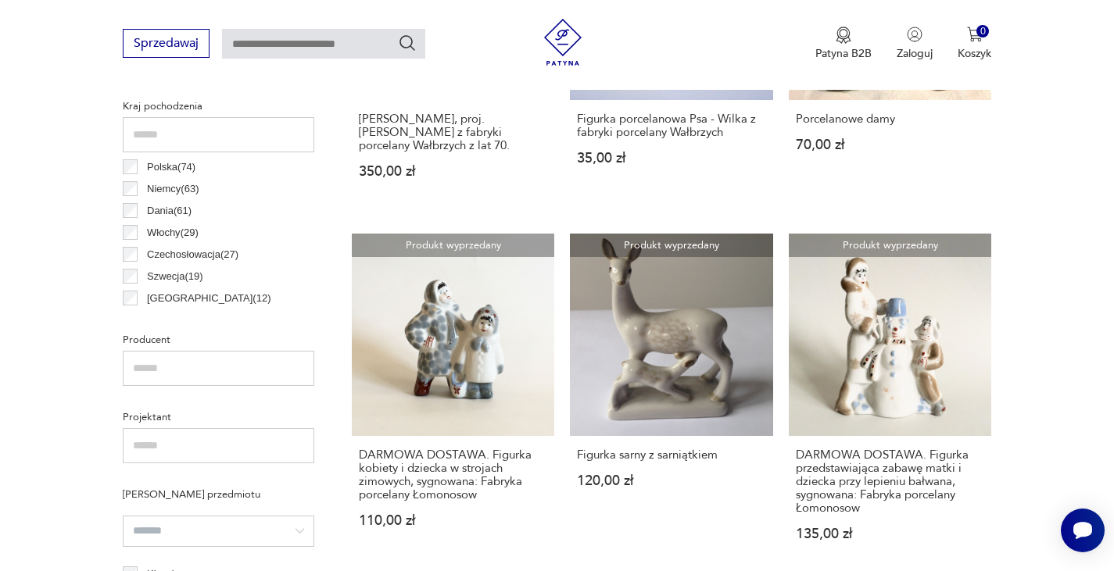
scroll to position [338, 0]
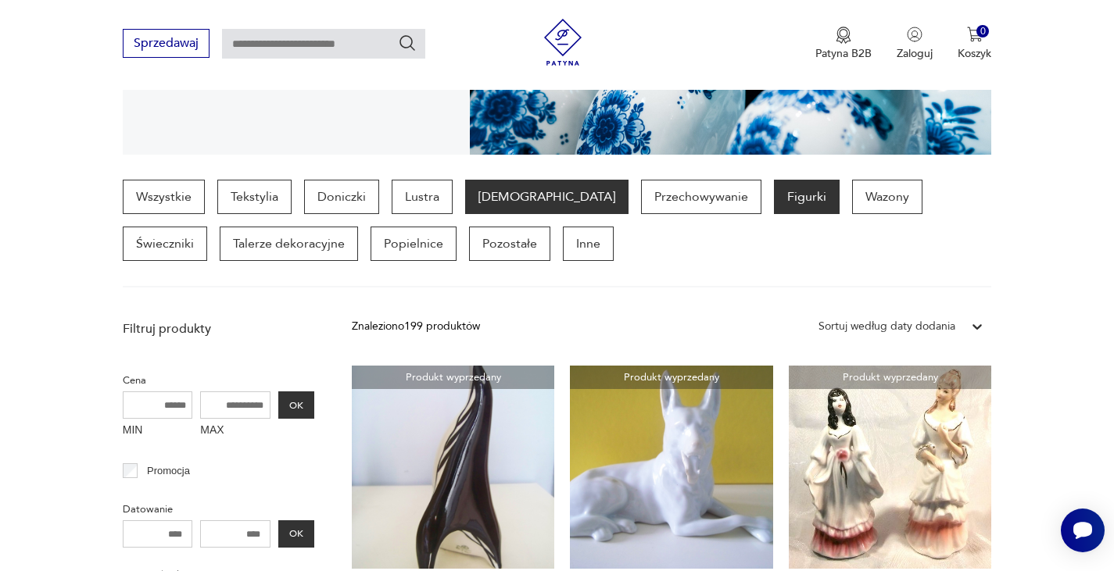
click at [499, 196] on p "[DEMOGRAPHIC_DATA]" at bounding box center [546, 197] width 163 height 34
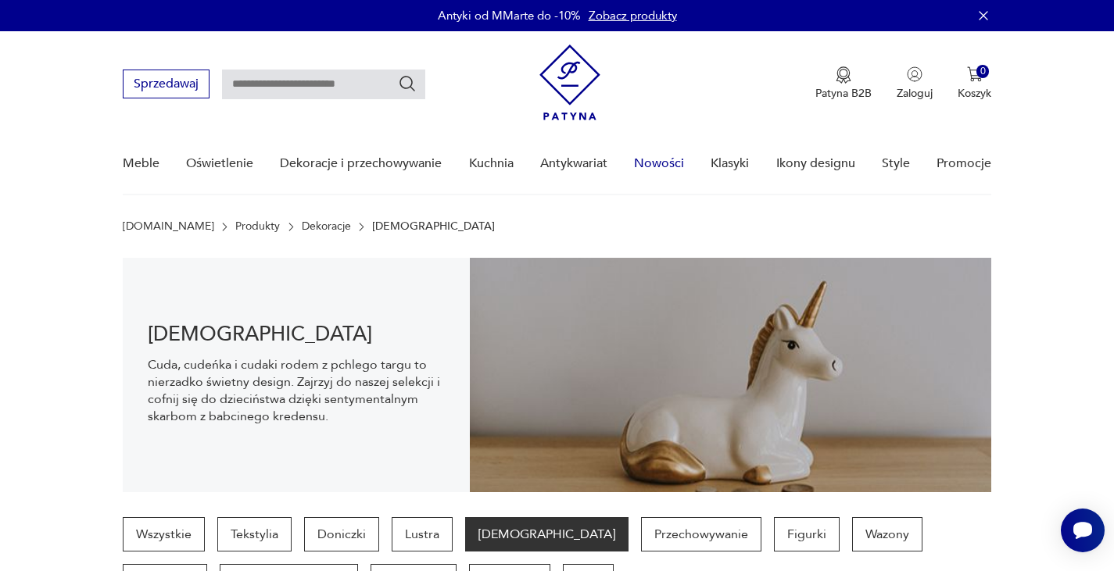
click at [658, 162] on link "Nowości" at bounding box center [659, 164] width 50 height 60
